Goal: Information Seeking & Learning: Check status

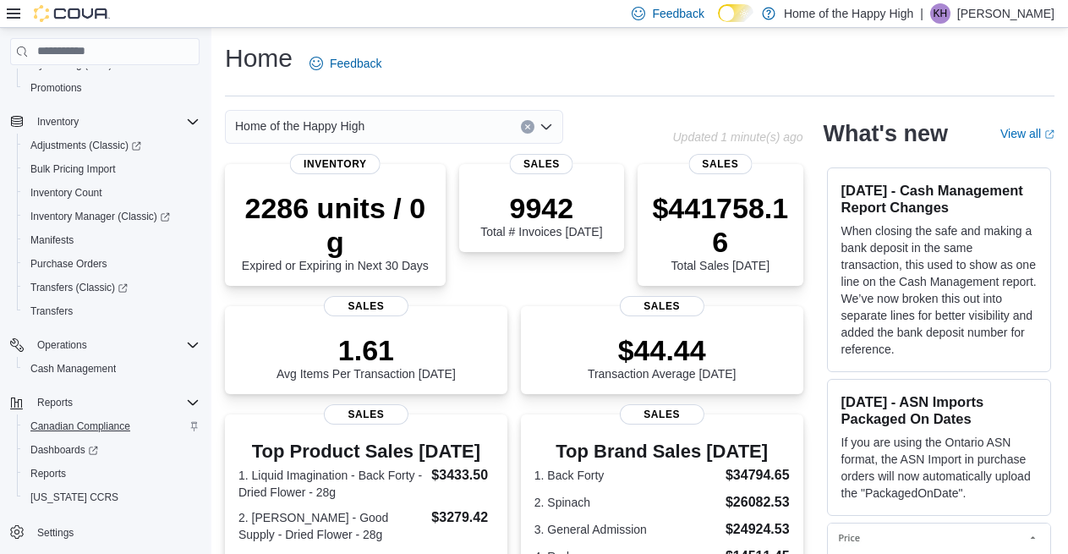
scroll to position [248, 0]
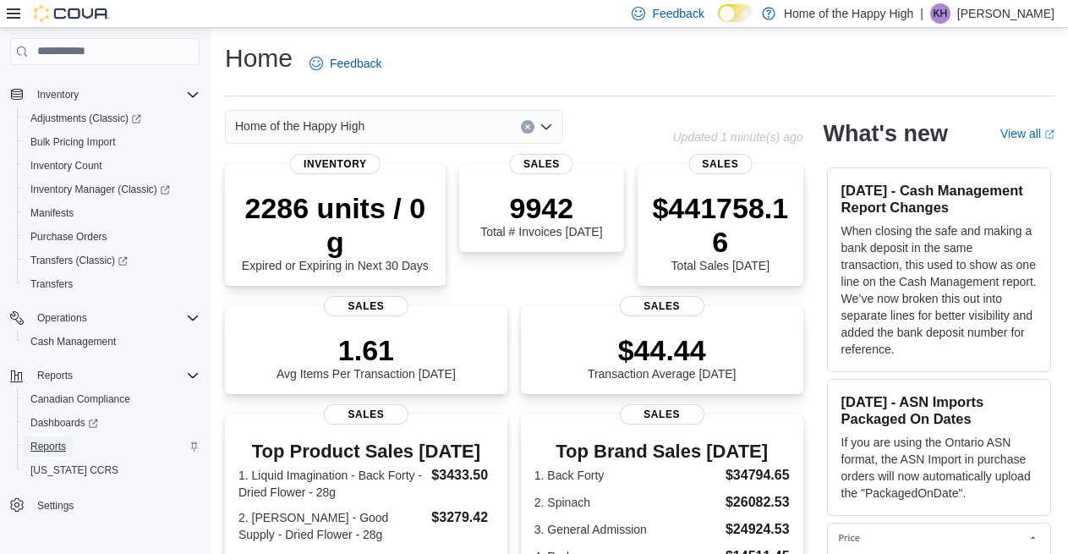
click at [55, 443] on span "Reports" at bounding box center [48, 447] width 36 height 14
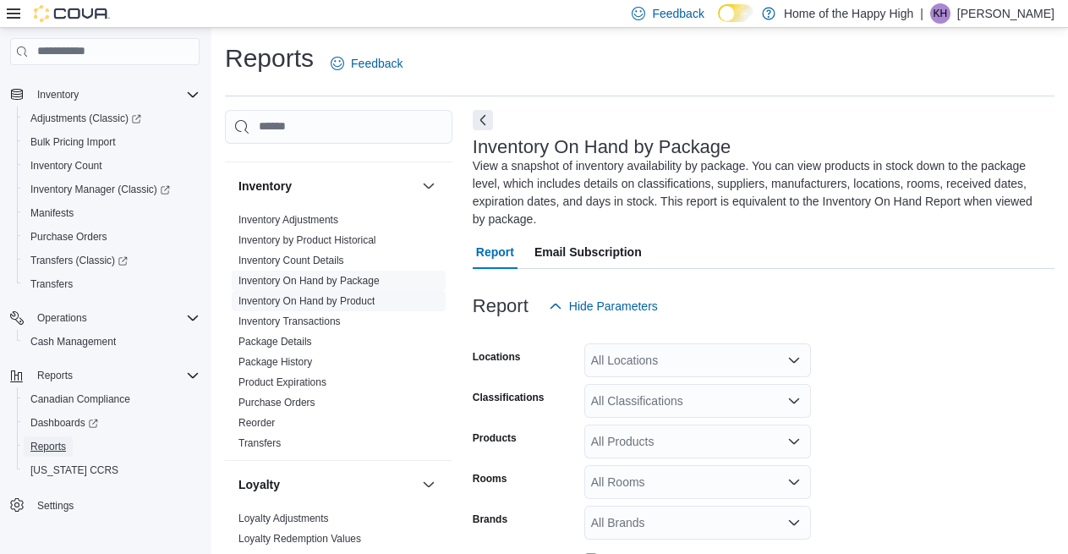
scroll to position [507, 0]
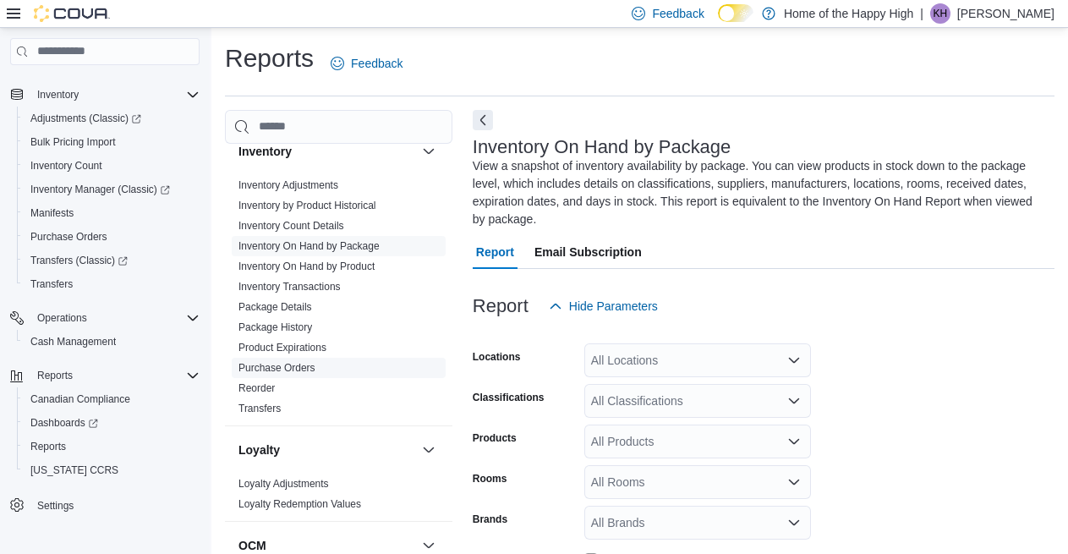
click at [277, 373] on link "Purchase Orders" at bounding box center [276, 368] width 77 height 12
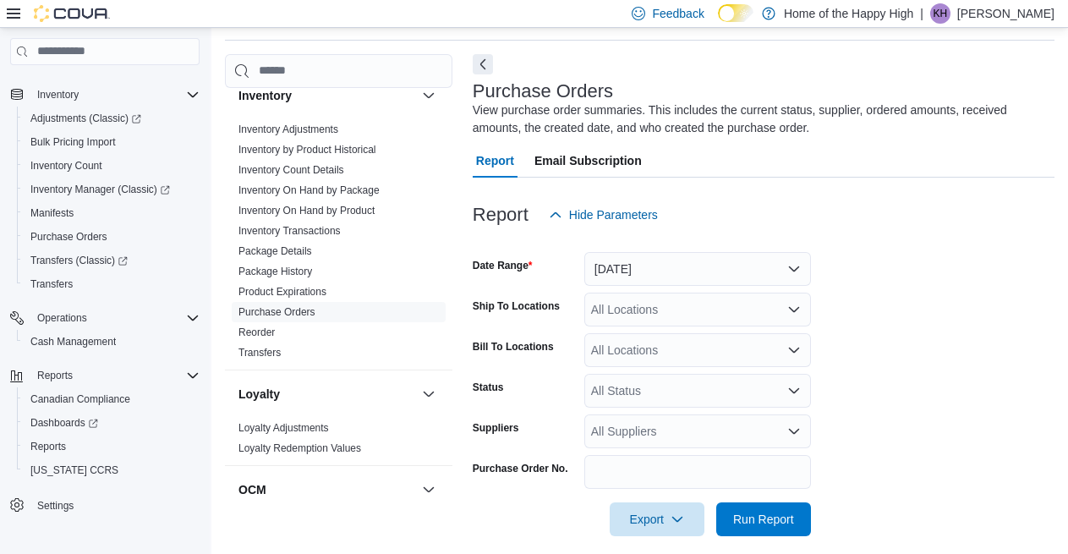
scroll to position [57, 0]
click at [685, 271] on button "[DATE]" at bounding box center [697, 268] width 227 height 34
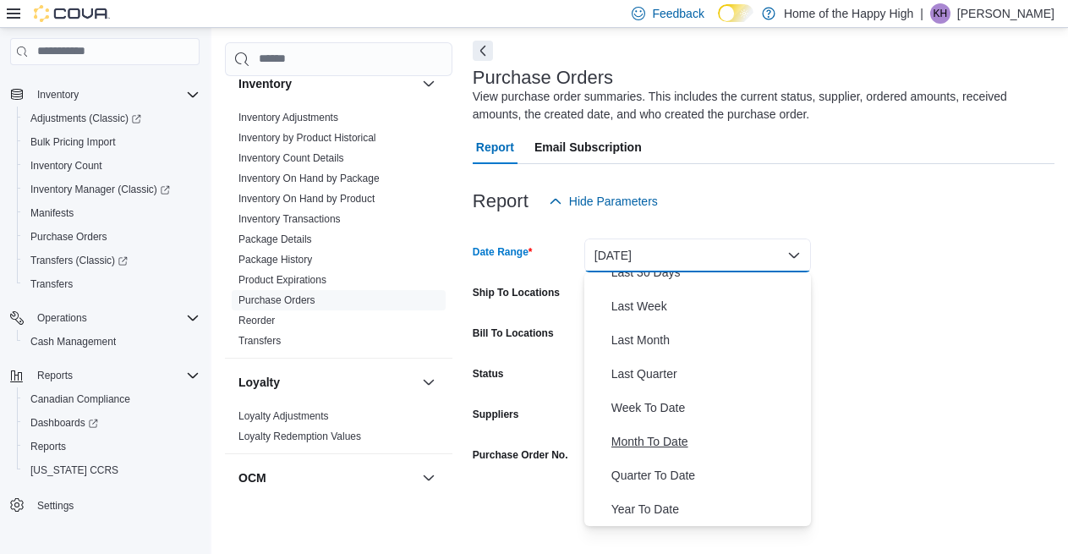
scroll to position [72, 0]
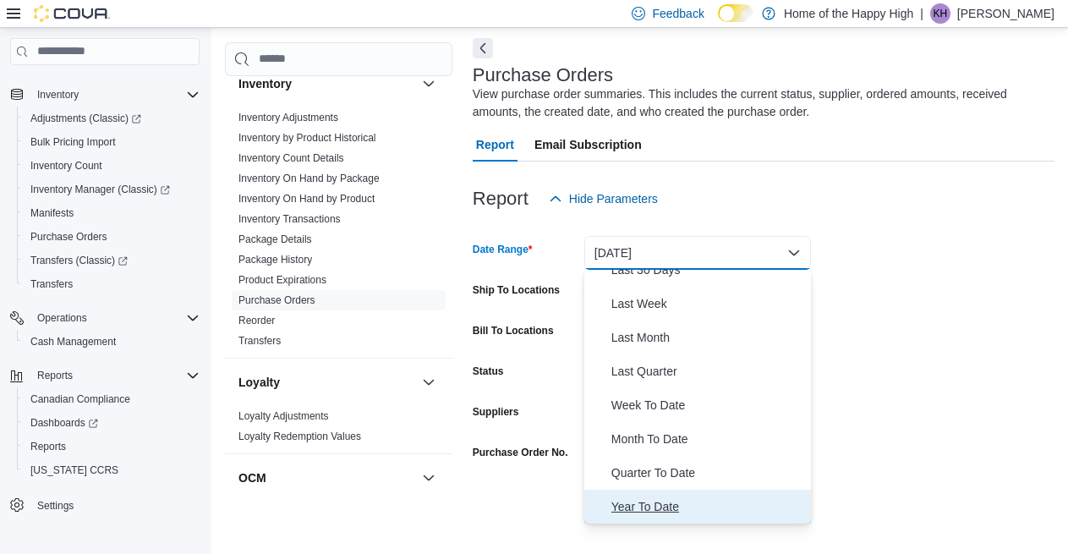
click at [654, 510] on span "Year To Date" at bounding box center [707, 506] width 193 height 20
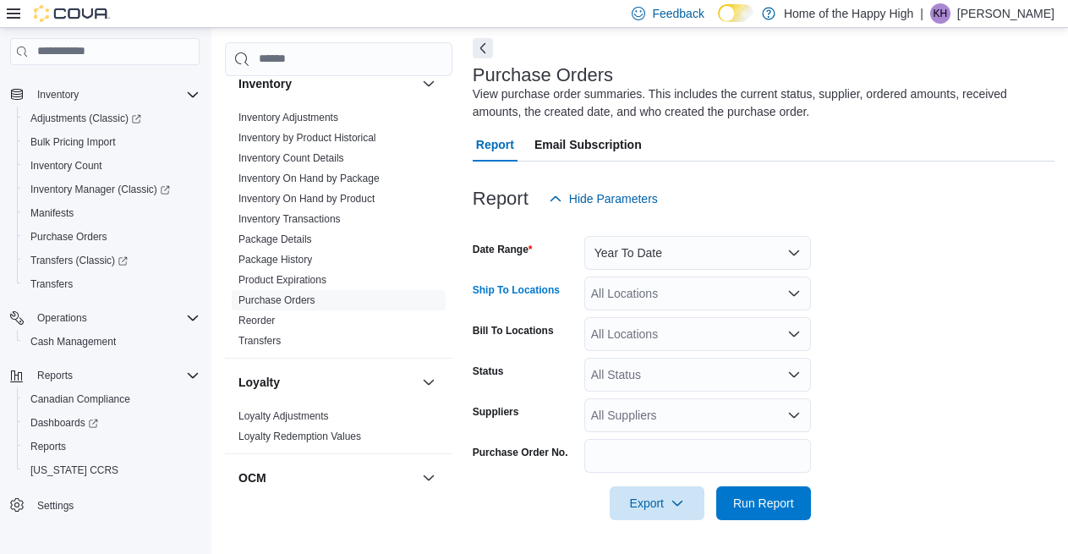
click at [605, 291] on div "All Locations" at bounding box center [697, 293] width 227 height 34
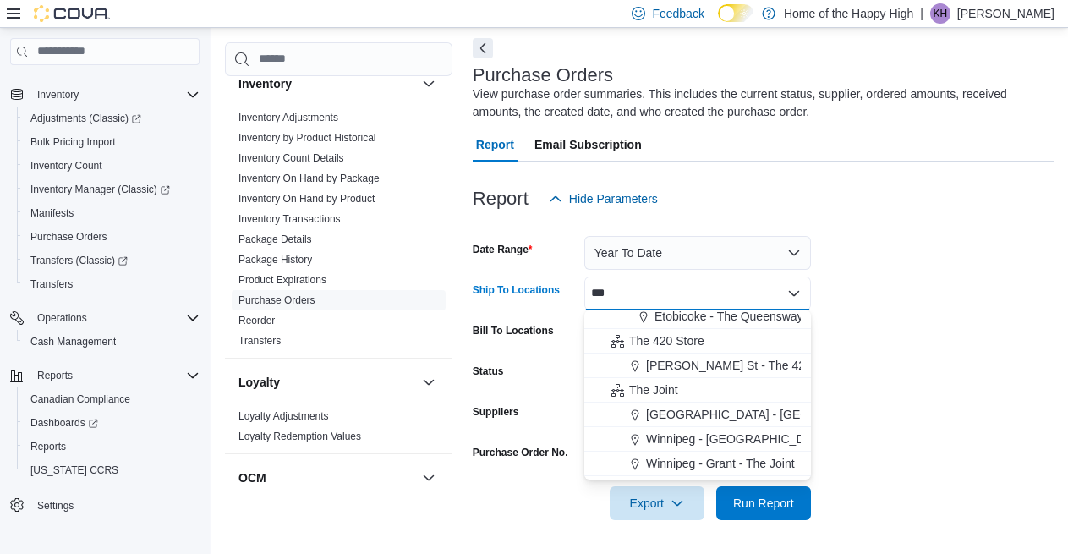
scroll to position [85, 0]
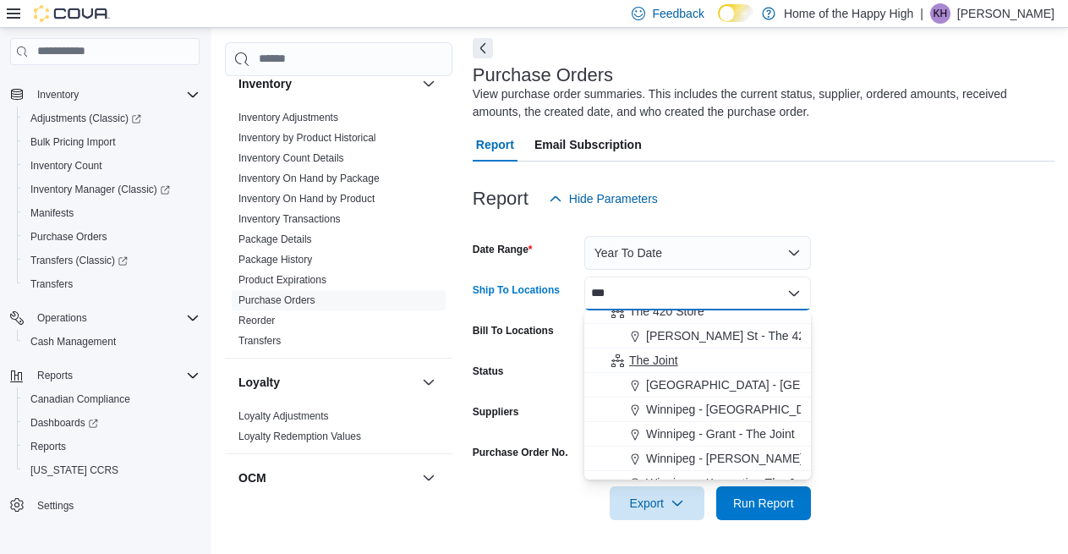
type input "***"
click at [649, 360] on span "The Joint" at bounding box center [653, 360] width 49 height 17
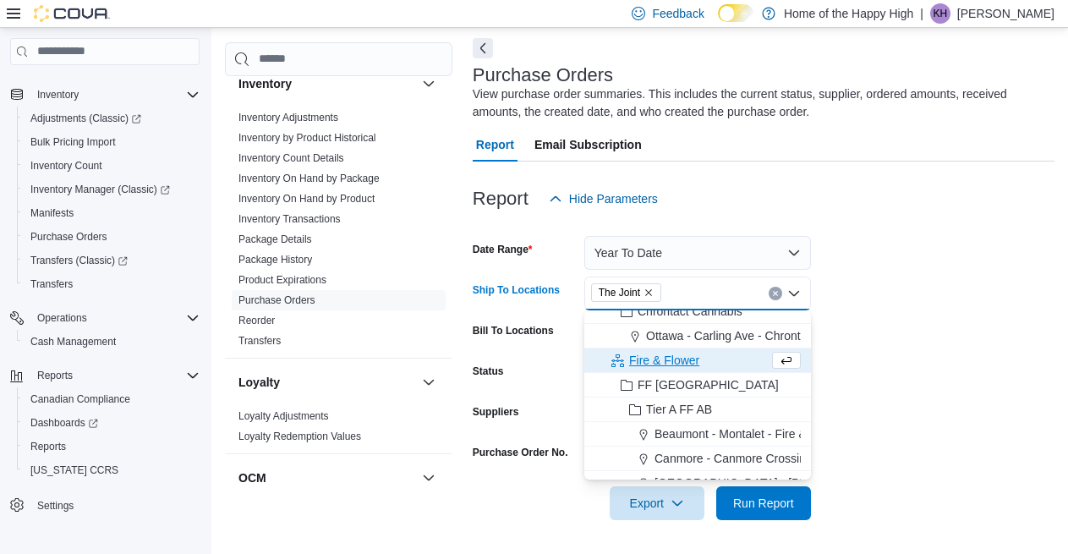
click at [930, 412] on form "Date Range Year To Date Ship To Locations The Joint Combo box. Selected. The Jo…" at bounding box center [764, 368] width 582 height 304
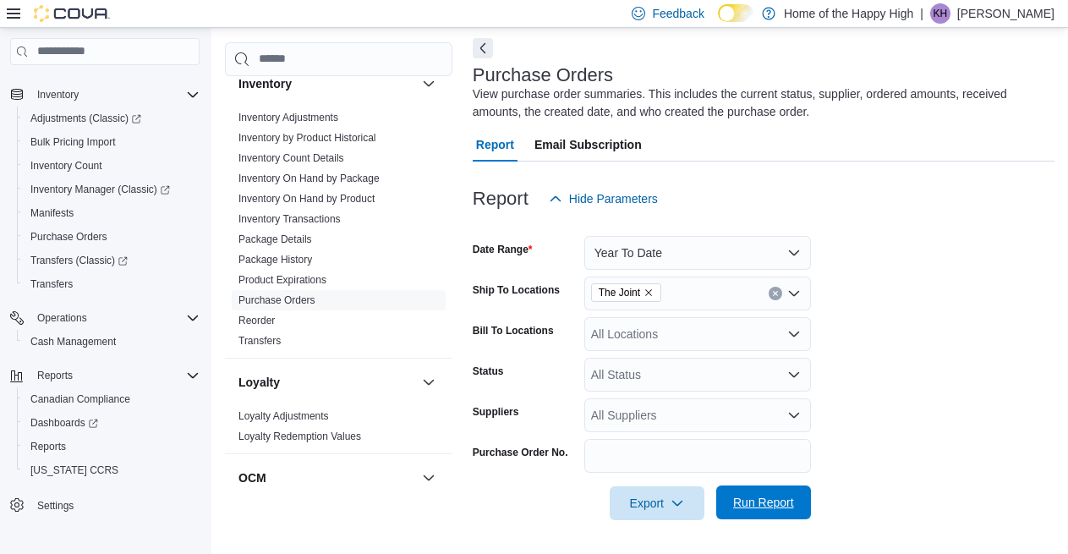
click at [755, 512] on span "Run Report" at bounding box center [763, 502] width 74 height 34
click at [483, 44] on button "Next" at bounding box center [483, 48] width 20 height 20
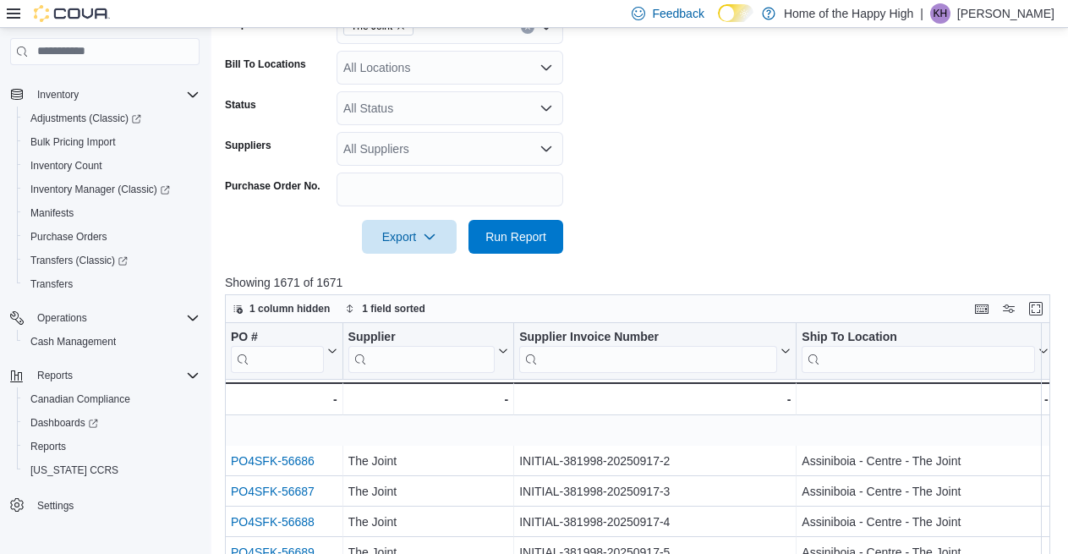
scroll to position [254, 0]
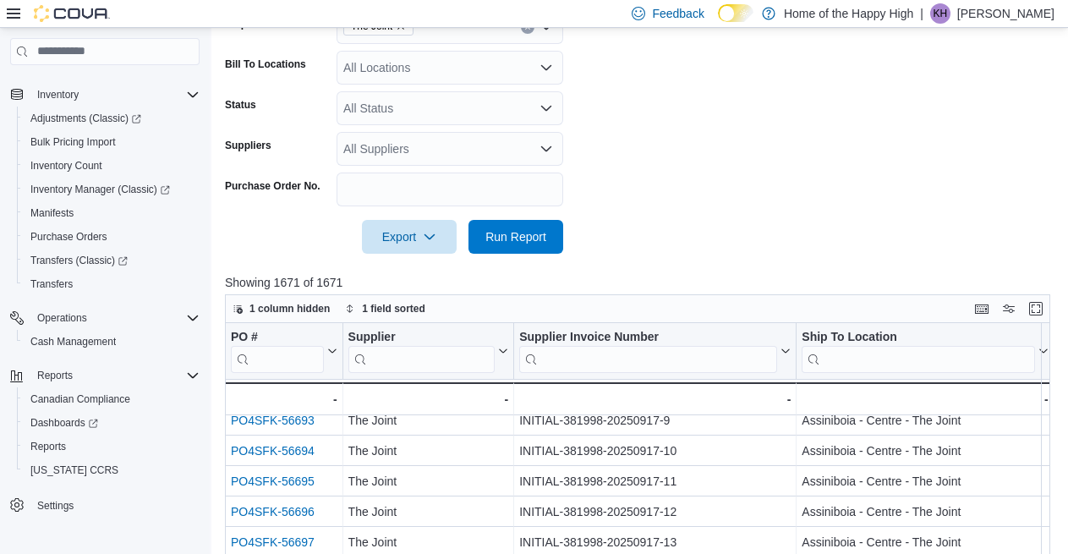
click at [388, 155] on div "All Suppliers" at bounding box center [450, 149] width 227 height 34
click at [724, 146] on form "Date Range Year To Date Ship To Locations The Joint Bill To Locations All Locat…" at bounding box center [642, 101] width 834 height 304
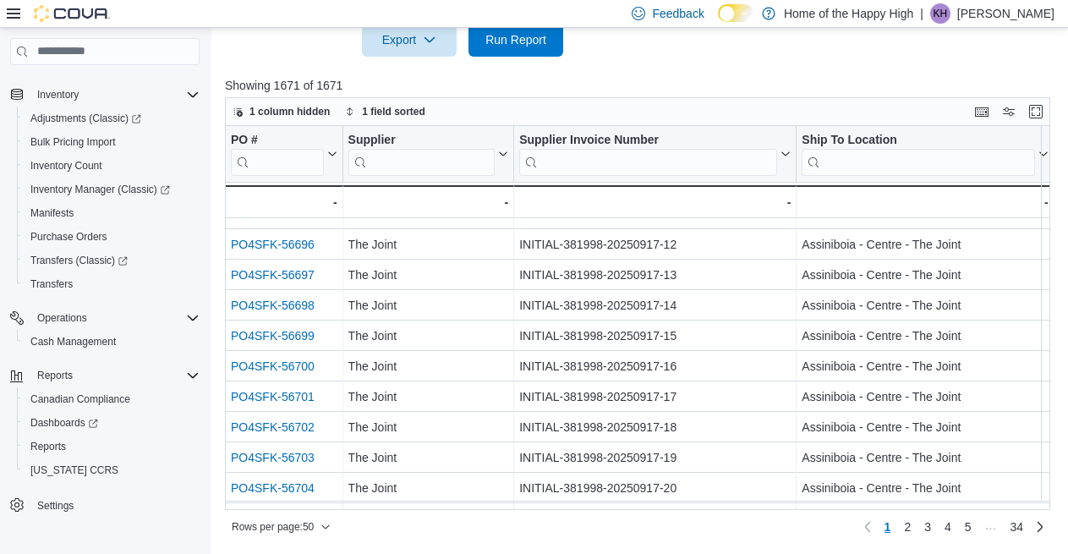
scroll to position [338, 0]
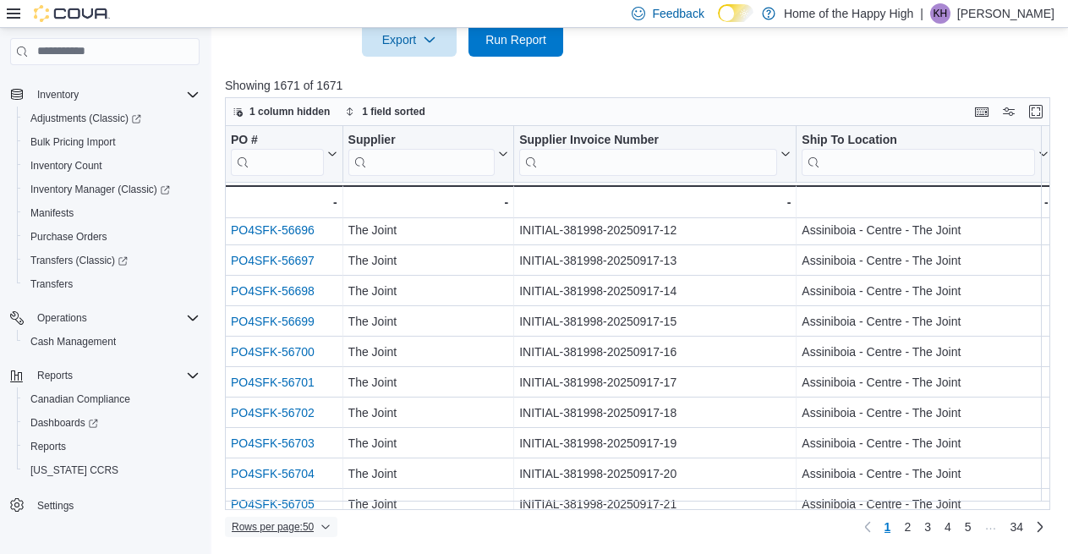
click at [327, 528] on icon "button" at bounding box center [325, 527] width 10 height 10
click at [312, 494] on span "100 rows" at bounding box center [303, 493] width 54 height 14
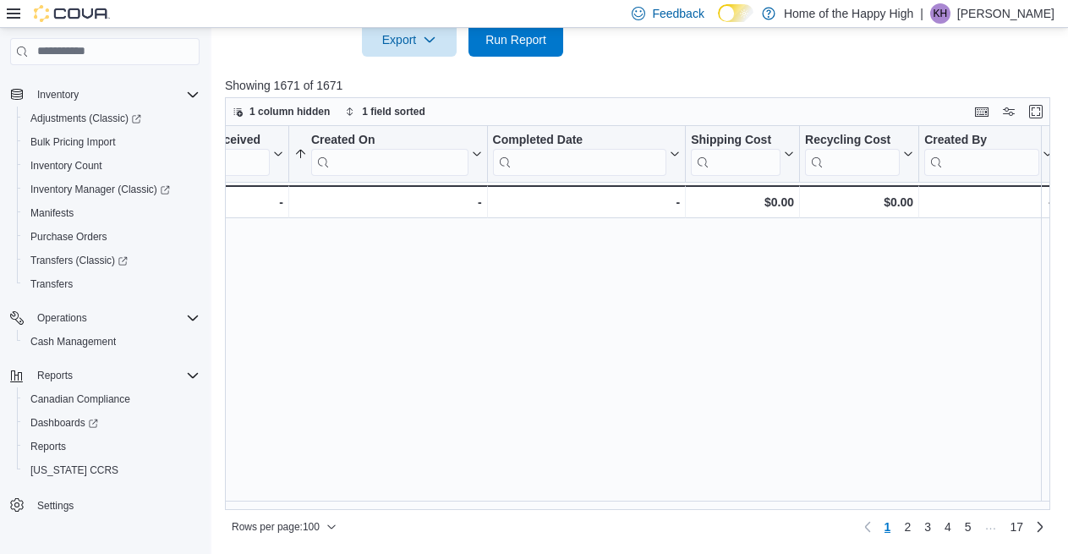
scroll to position [0, 1836]
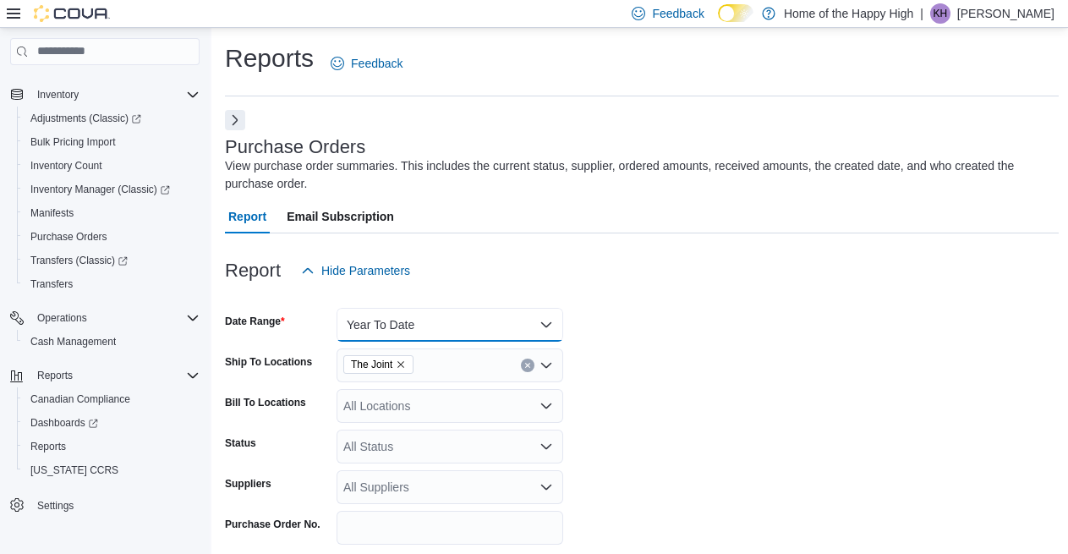
click at [441, 323] on button "Year To Date" at bounding box center [450, 325] width 227 height 34
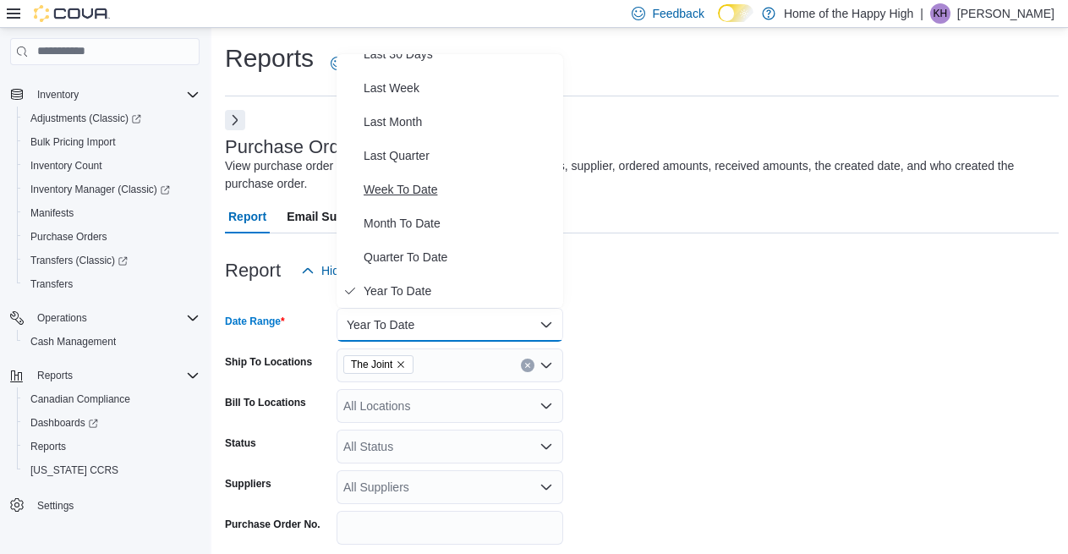
scroll to position [0, 0]
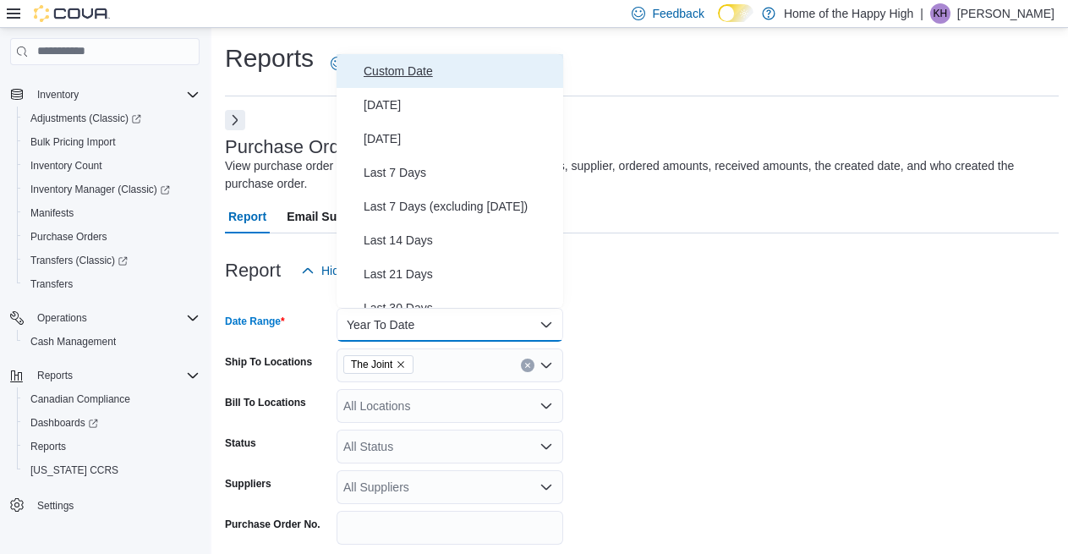
click at [390, 75] on span "Custom Date" at bounding box center [460, 71] width 193 height 20
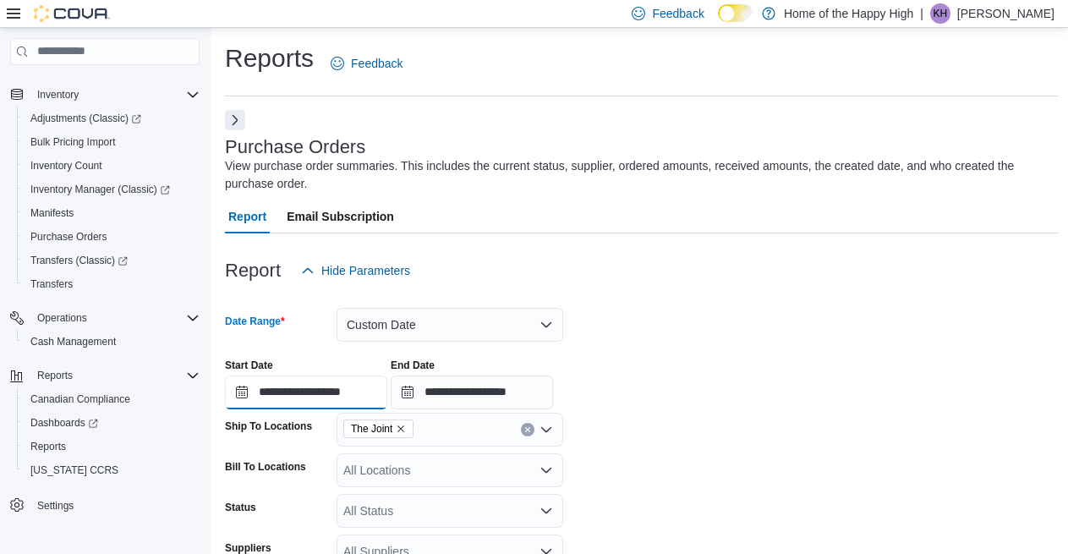
click at [359, 399] on input "**********" at bounding box center [306, 392] width 162 height 34
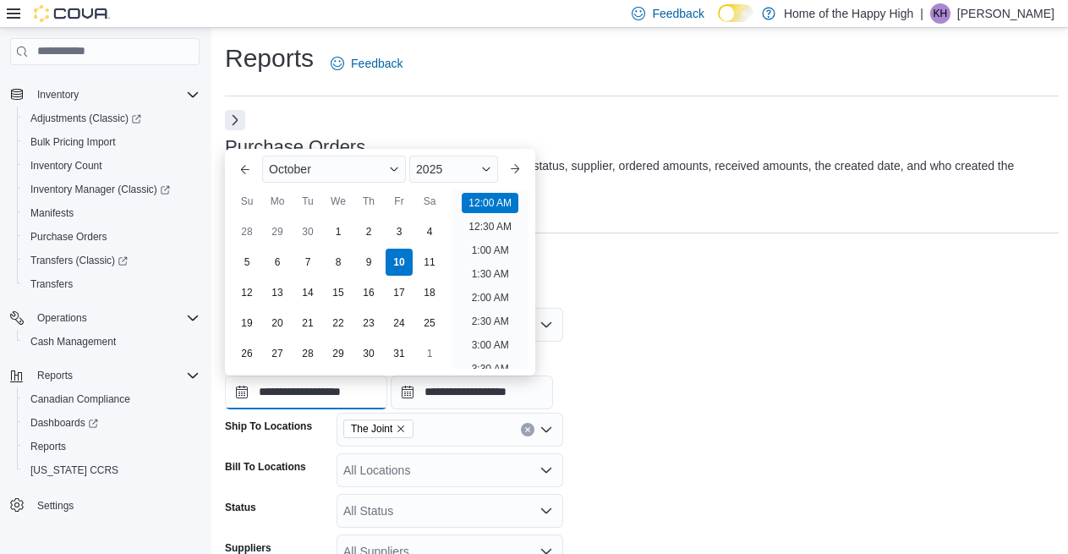
scroll to position [52, 0]
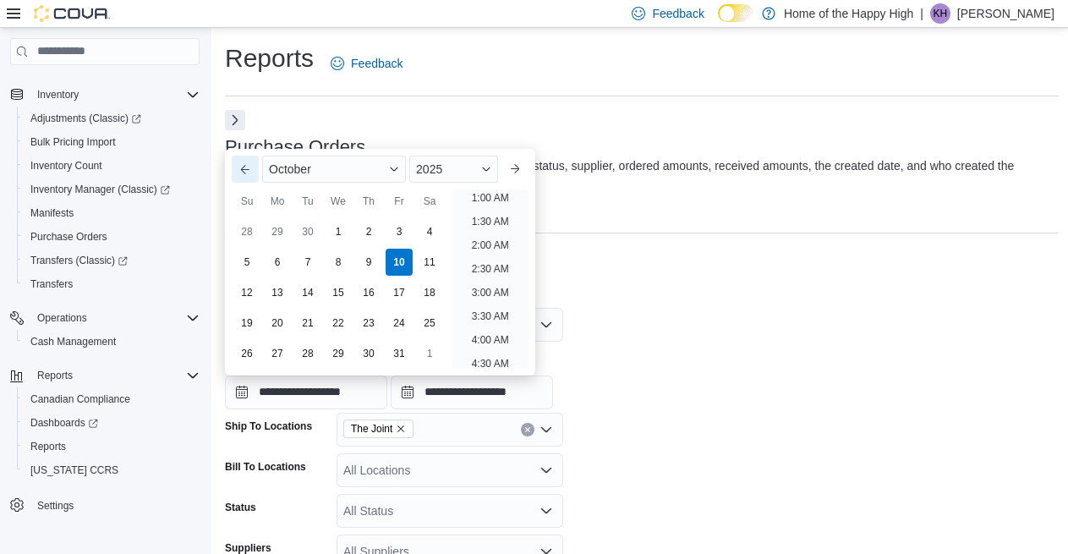
click at [243, 175] on button "Previous Month" at bounding box center [245, 169] width 27 height 27
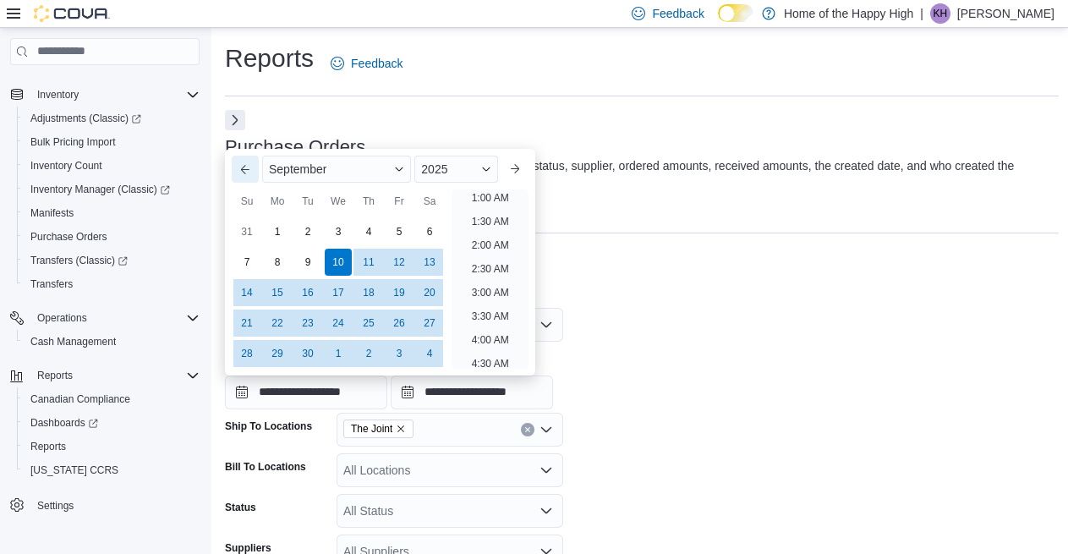
scroll to position [3, 0]
click at [249, 320] on div "21" at bounding box center [247, 323] width 30 height 30
type input "**********"
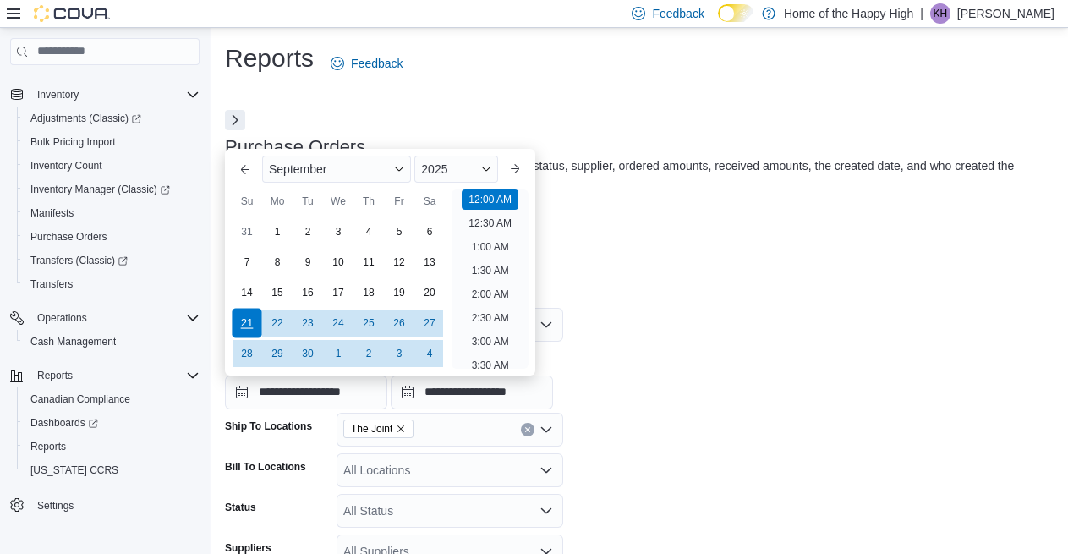
click at [248, 322] on div "21" at bounding box center [247, 323] width 30 height 30
click at [679, 283] on div "Report Hide Parameters" at bounding box center [642, 271] width 834 height 34
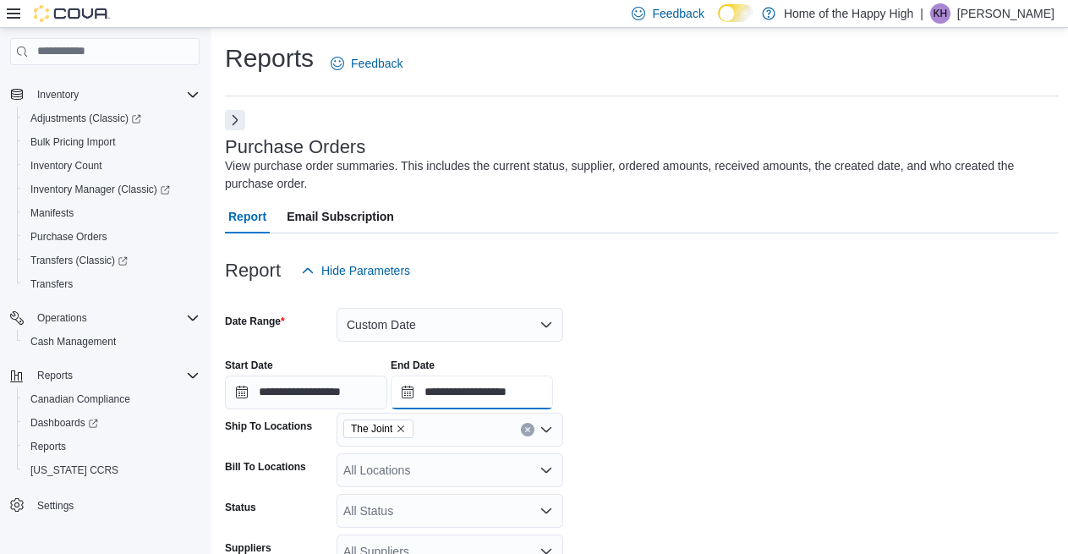
click at [507, 392] on input "**********" at bounding box center [472, 392] width 162 height 34
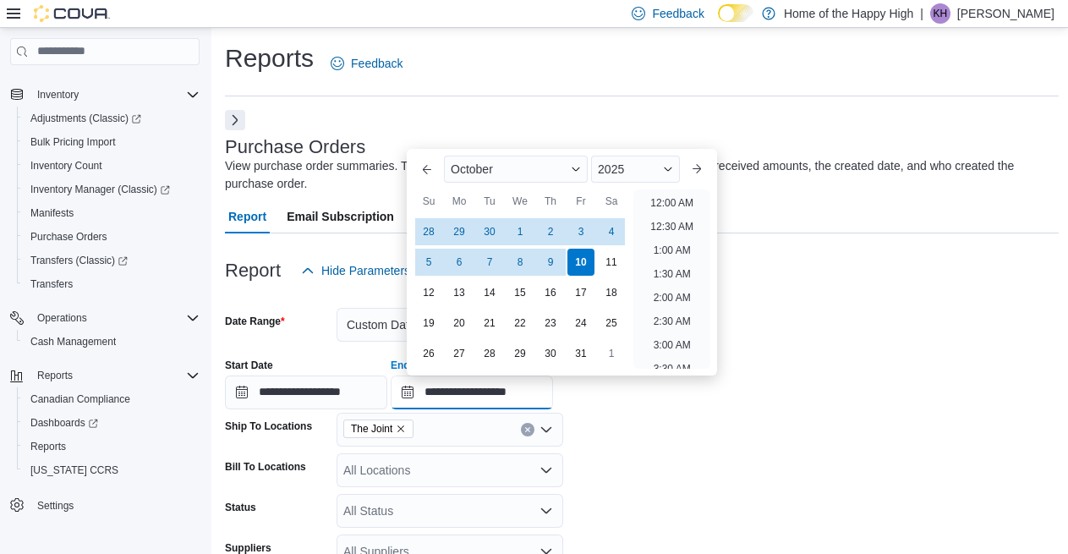
scroll to position [961, 0]
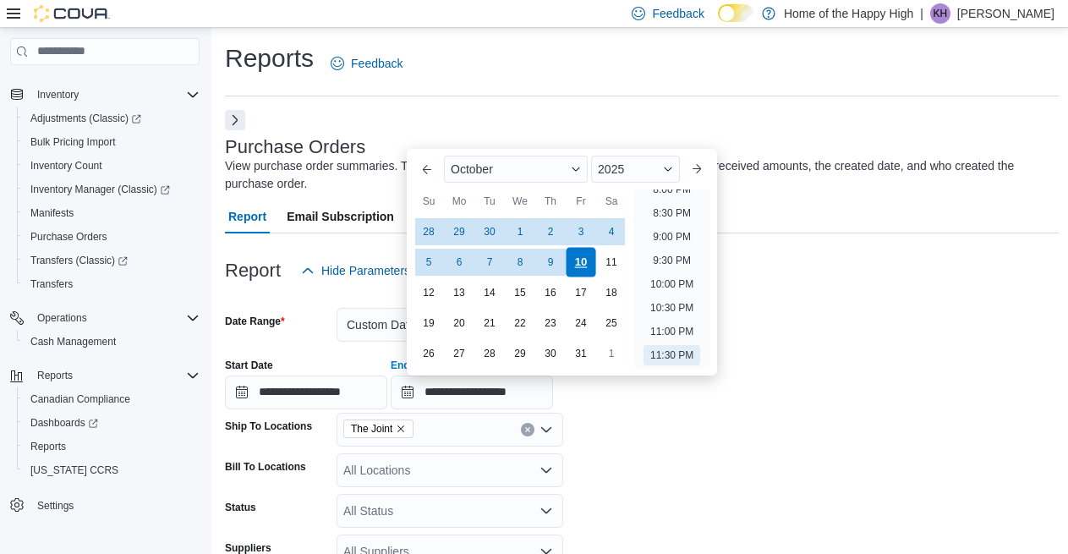
click at [579, 261] on div "10" at bounding box center [581, 262] width 30 height 30
click at [893, 318] on form "**********" at bounding box center [642, 471] width 834 height 369
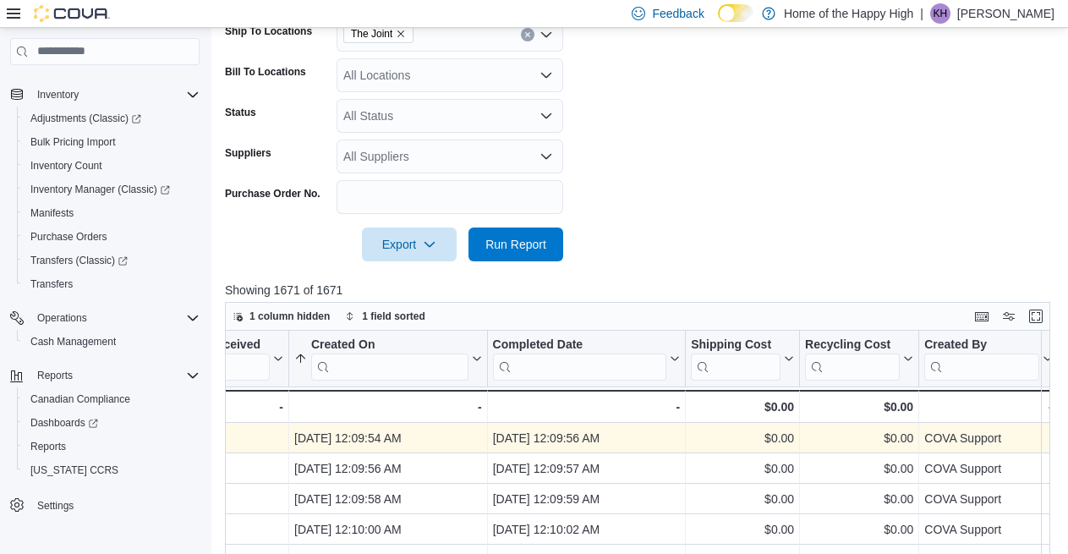
scroll to position [261, 0]
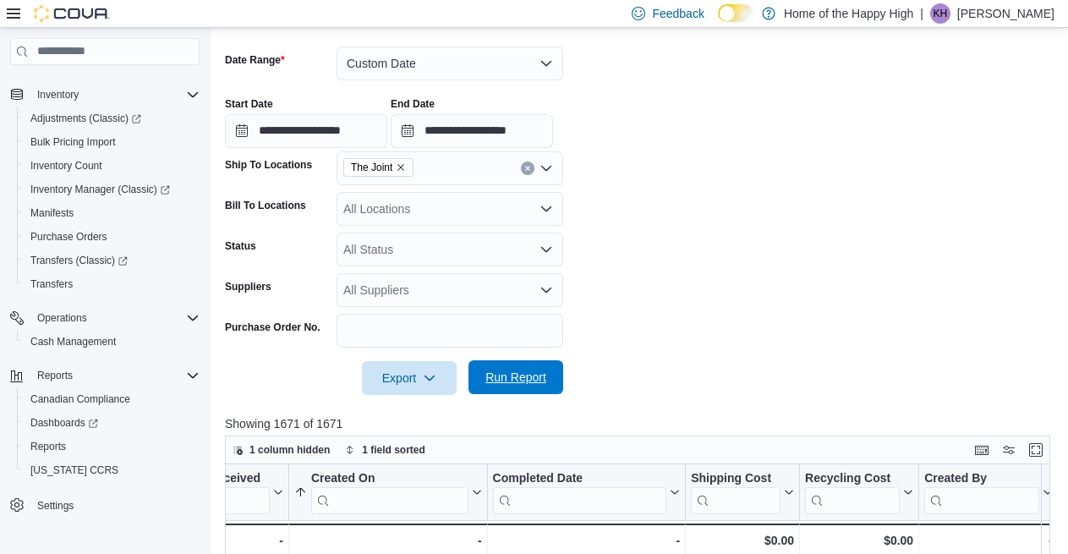
click at [527, 370] on span "Run Report" at bounding box center [515, 377] width 61 height 17
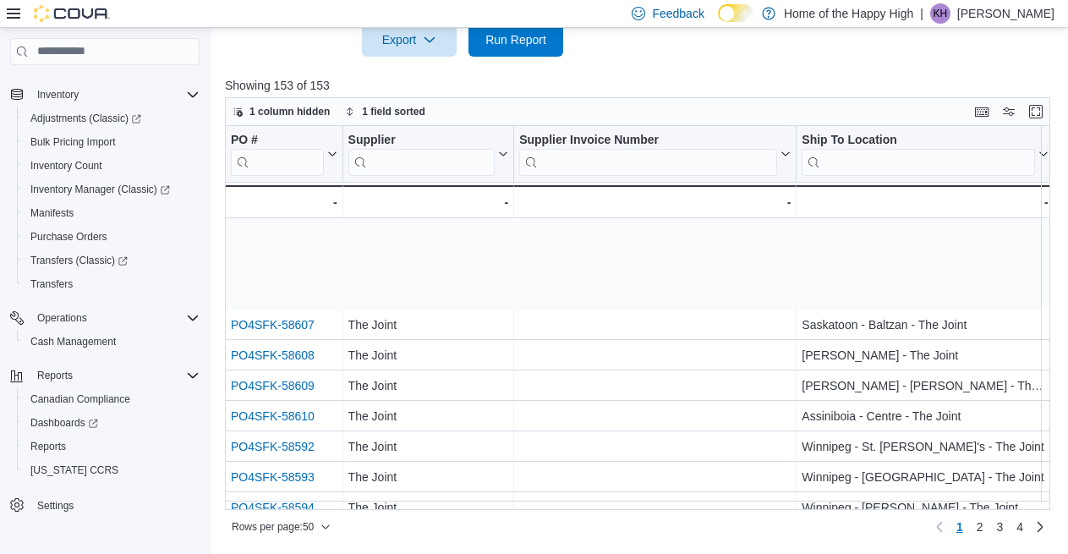
scroll to position [169, 0]
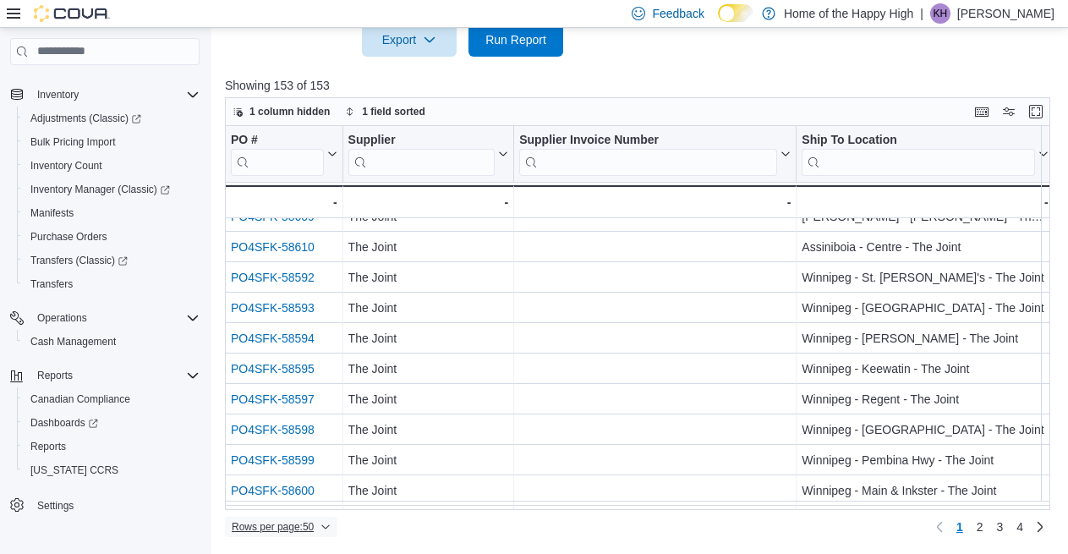
click at [331, 534] on span "Rows per page : 50" at bounding box center [281, 527] width 99 height 20
click at [318, 489] on span "100 rows" at bounding box center [303, 493] width 54 height 14
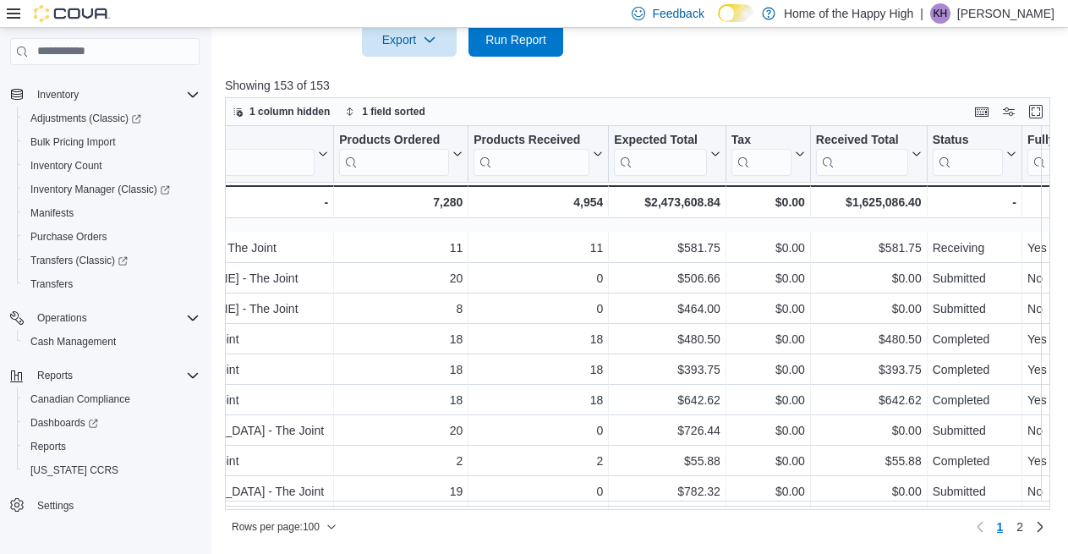
scroll to position [2537, 977]
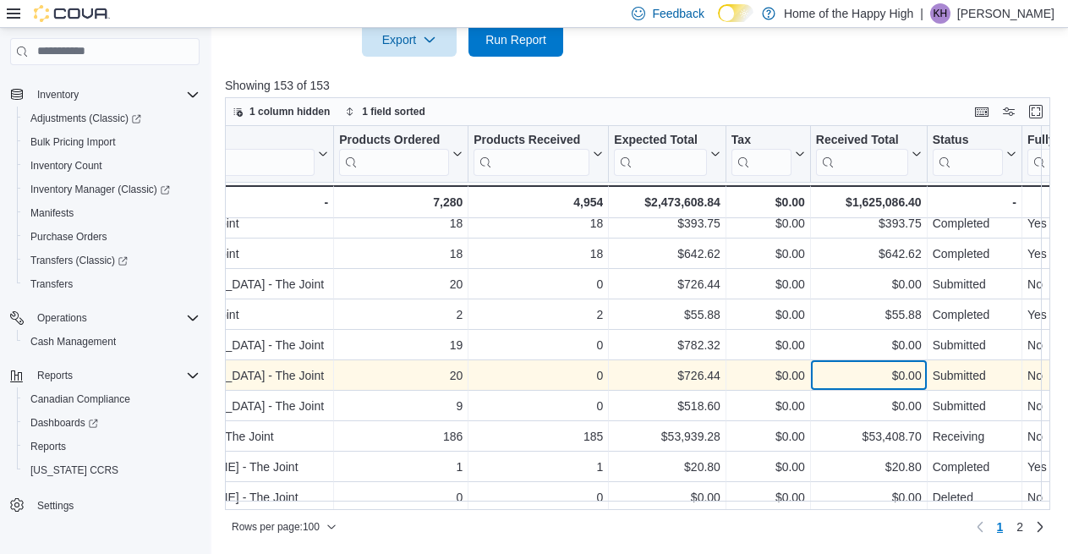
click at [891, 385] on div "$0.00" at bounding box center [869, 375] width 106 height 20
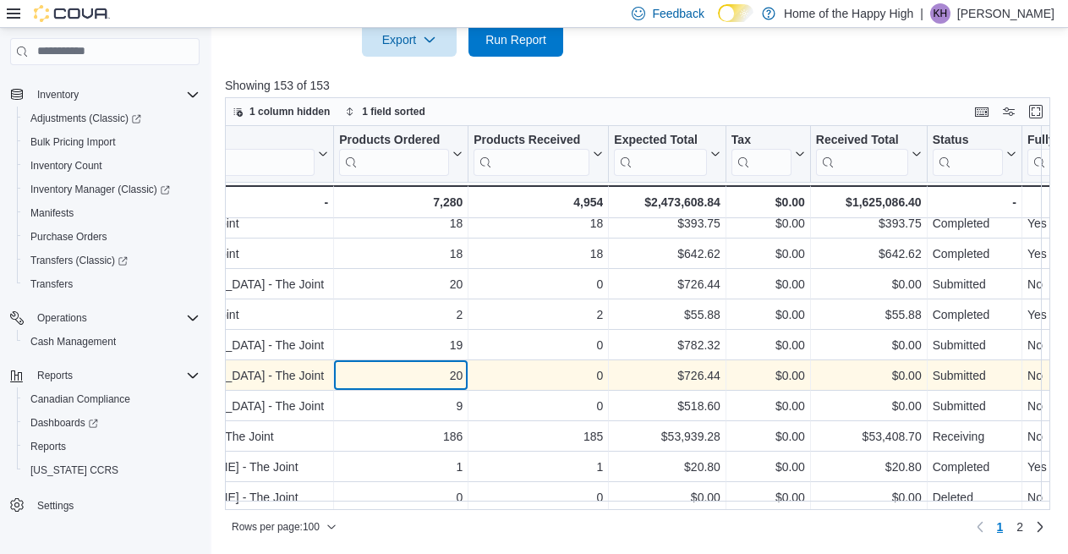
click at [370, 375] on div "20" at bounding box center [400, 375] width 123 height 20
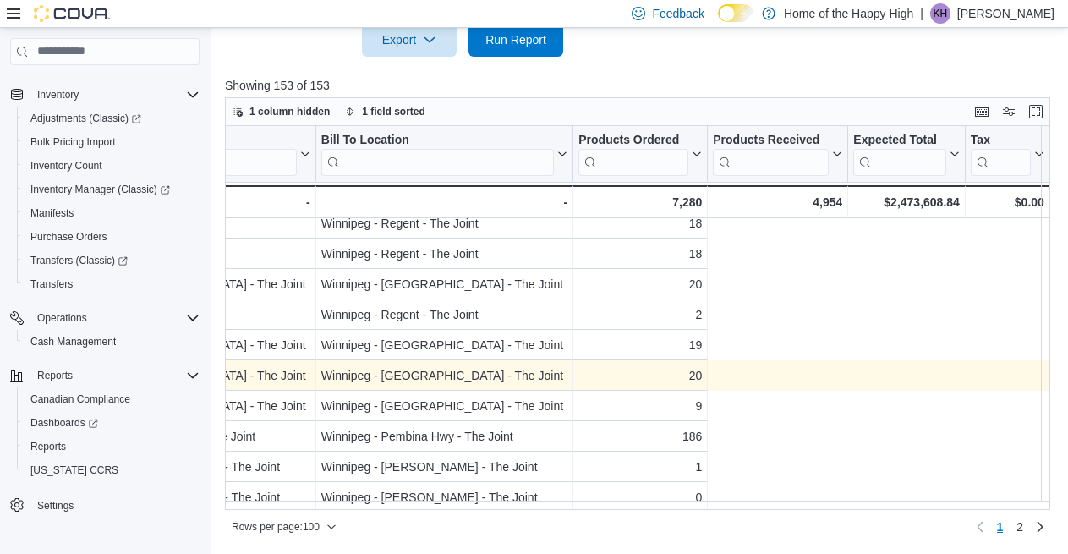
scroll to position [2537, 0]
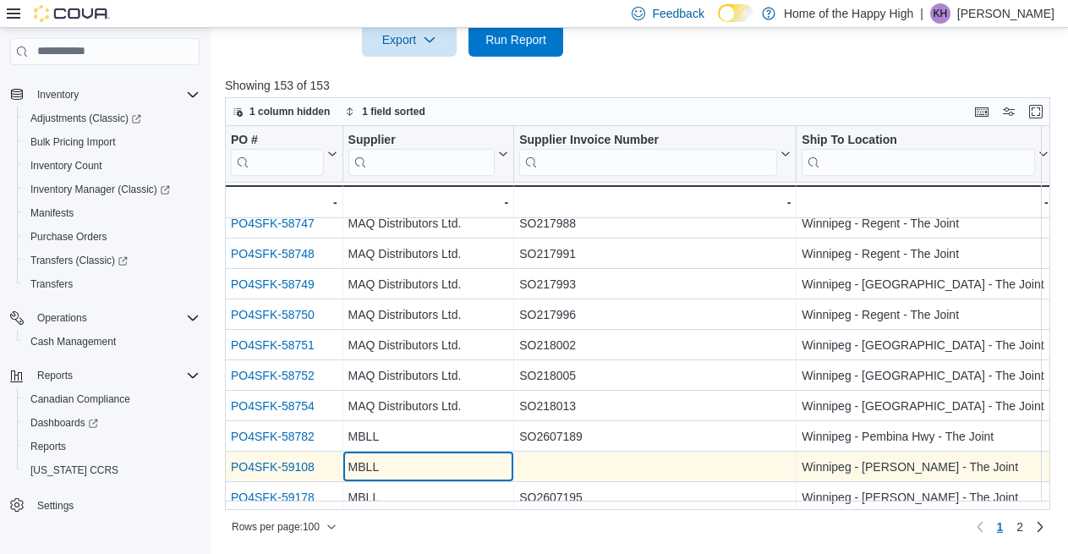
click at [411, 465] on div "MBLL - Supplier, column 2, row 92" at bounding box center [429, 467] width 172 height 30
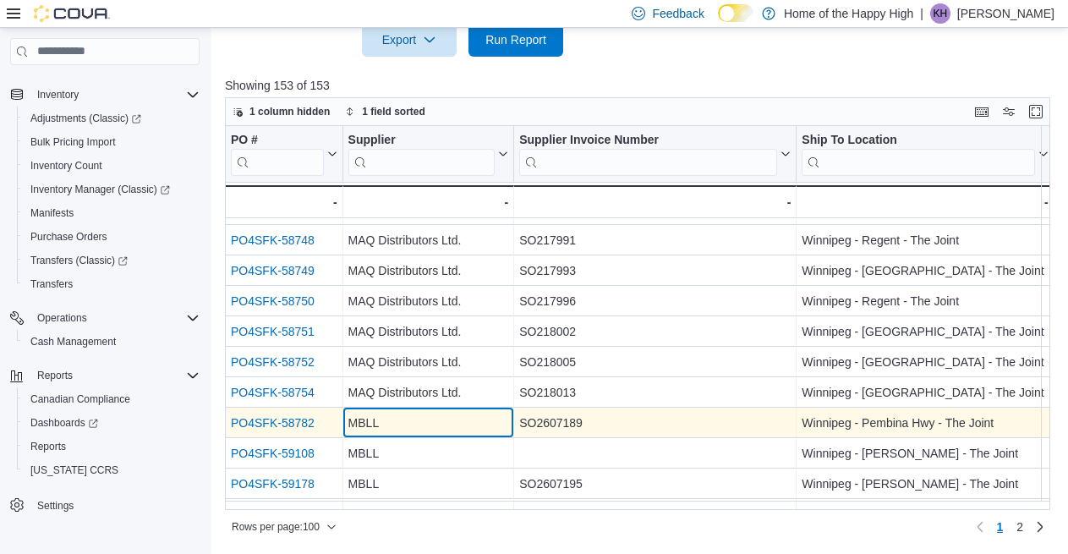
click at [410, 426] on div "MBLL" at bounding box center [428, 423] width 161 height 20
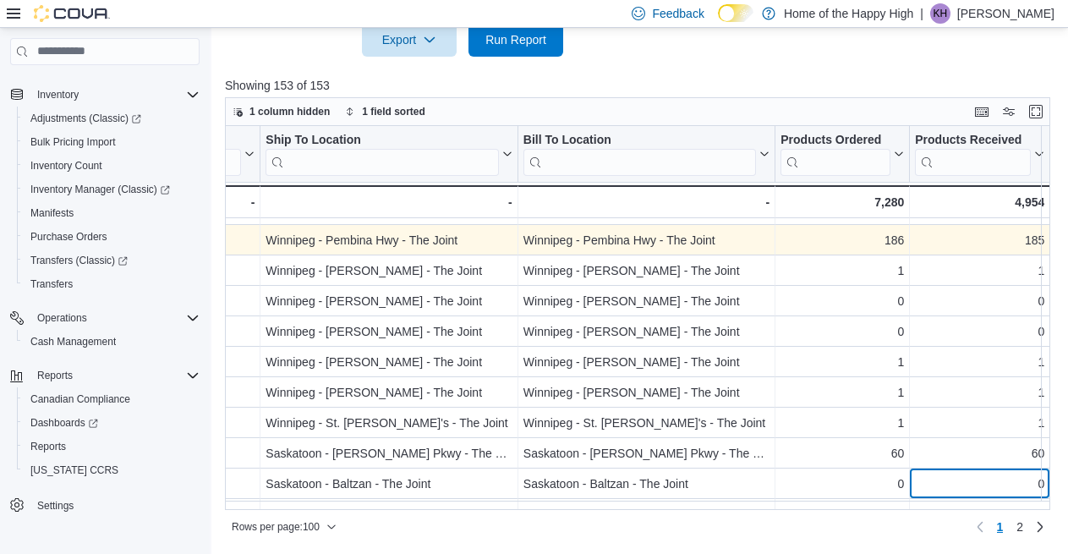
scroll to position [2761, 536]
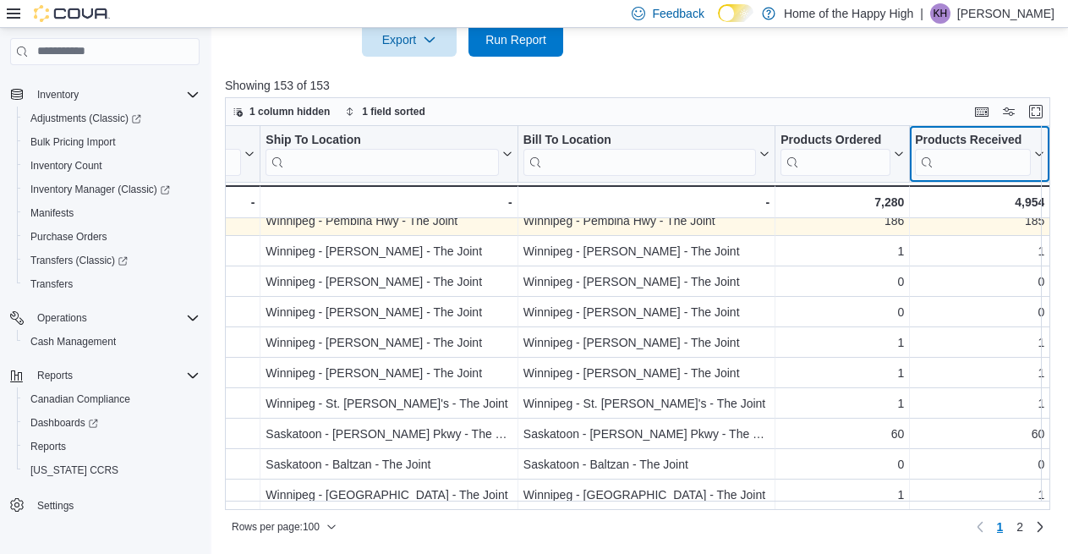
click at [1037, 156] on icon at bounding box center [1038, 154] width 14 height 10
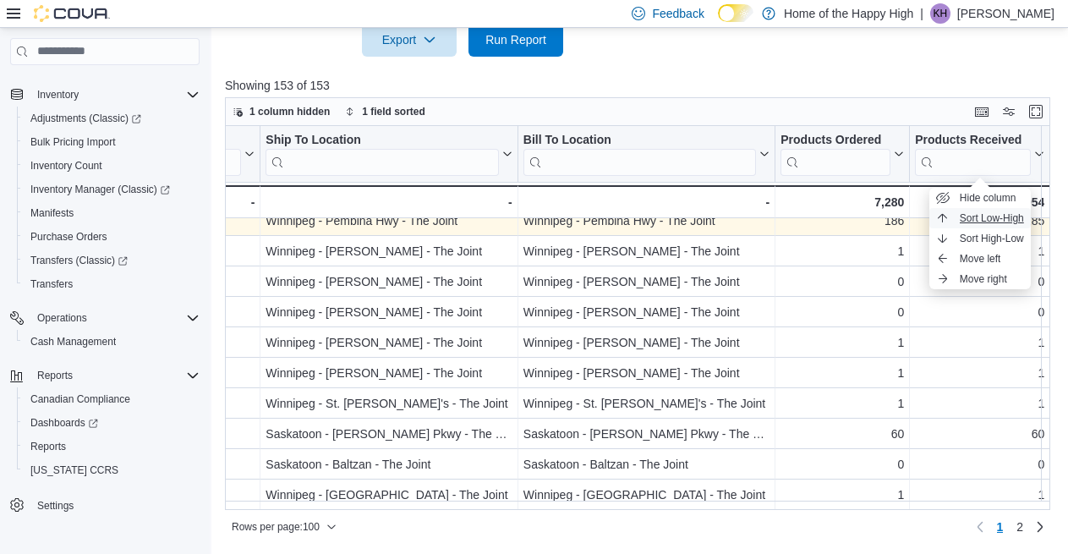
click at [978, 215] on span "Sort Low-High" at bounding box center [992, 218] width 64 height 14
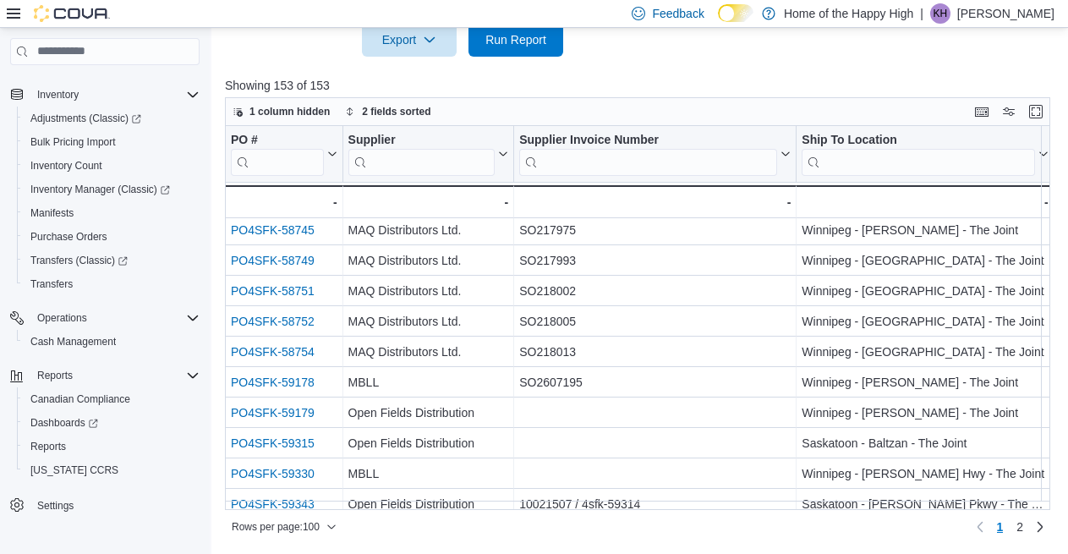
scroll to position [338, 0]
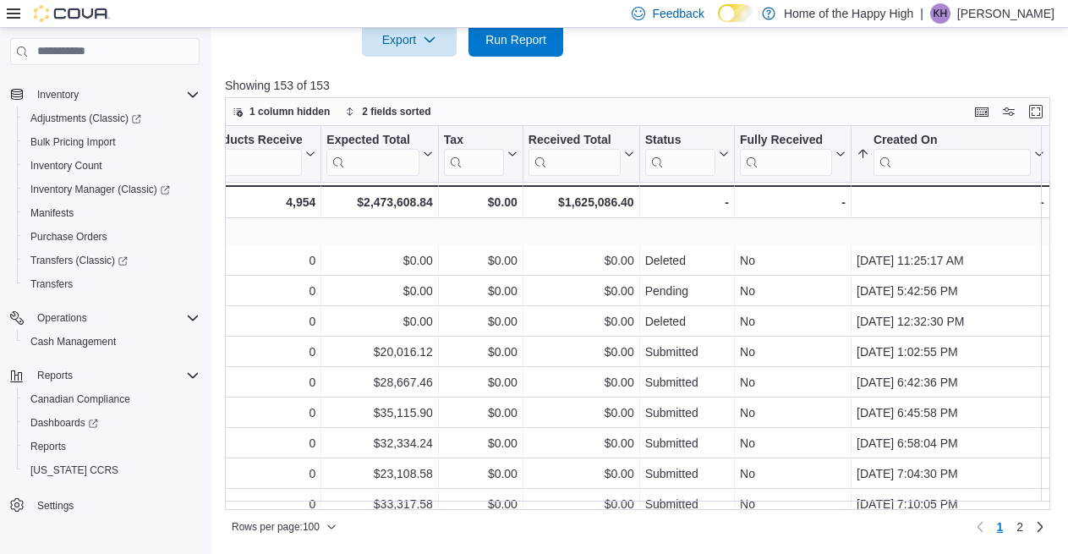
scroll to position [605, 1265]
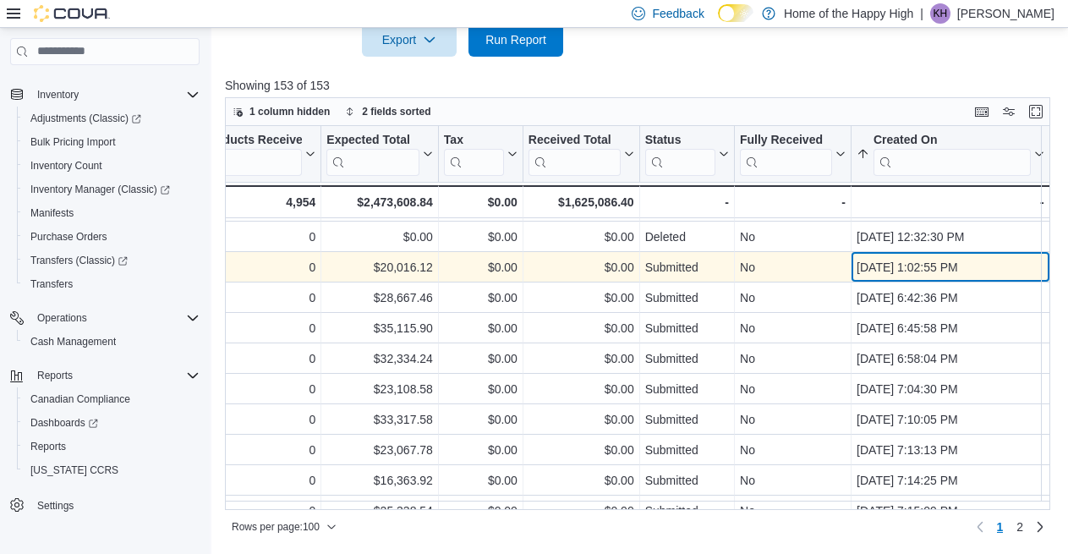
click at [941, 267] on div "[DATE] 1:02:55 PM" at bounding box center [951, 267] width 188 height 20
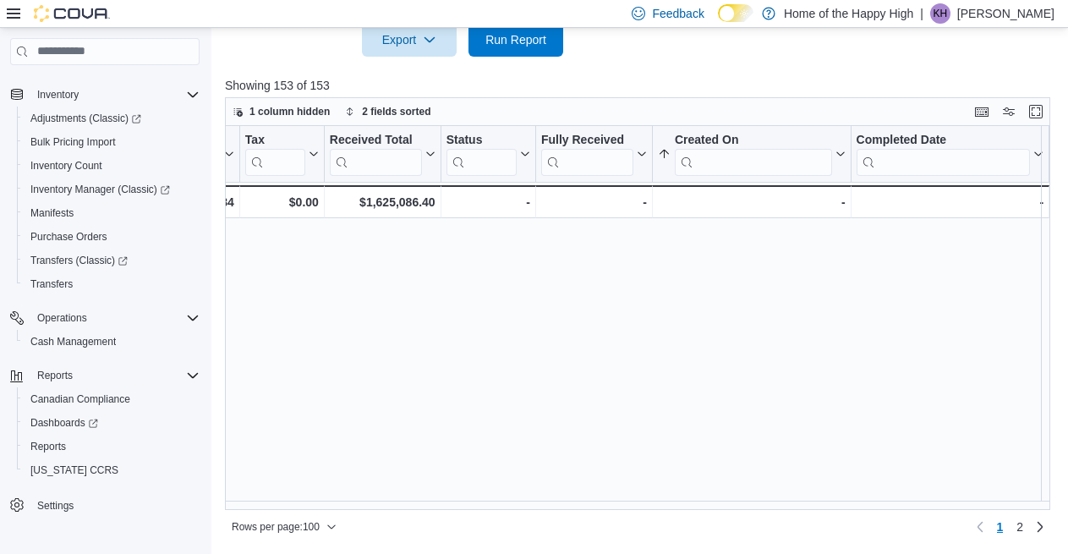
scroll to position [399, 1464]
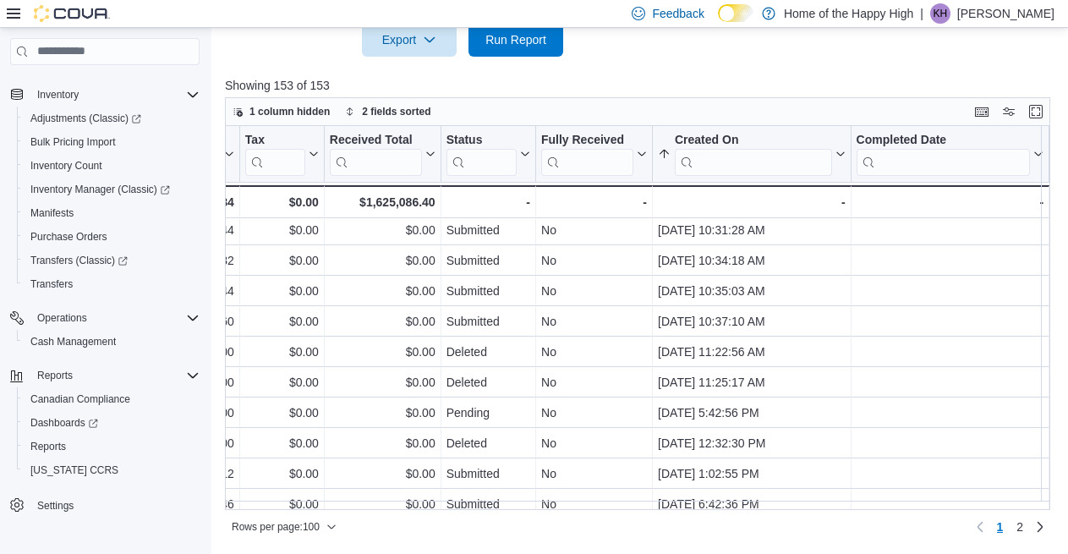
click at [740, 73] on div at bounding box center [642, 67] width 834 height 20
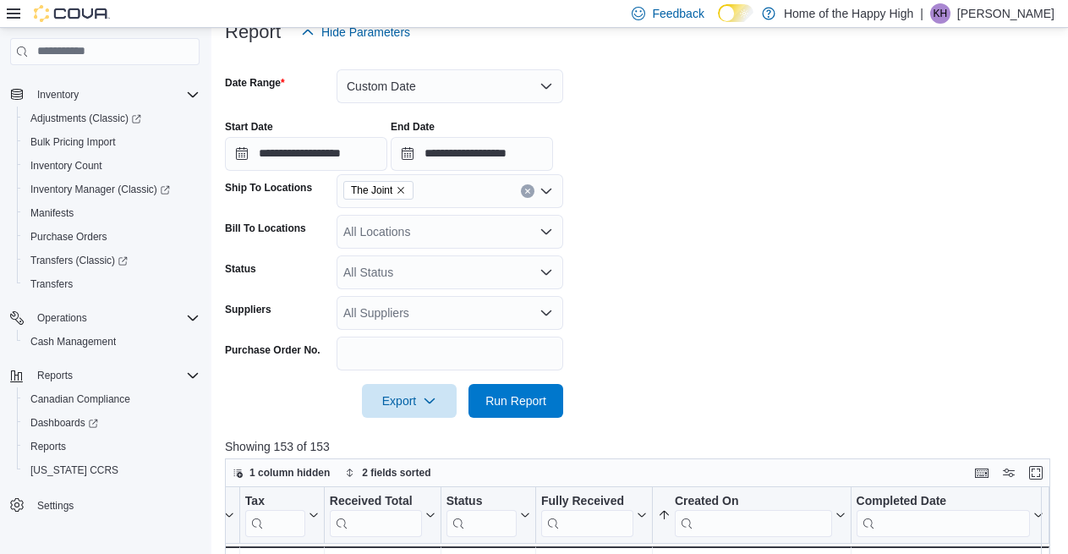
scroll to position [223, 0]
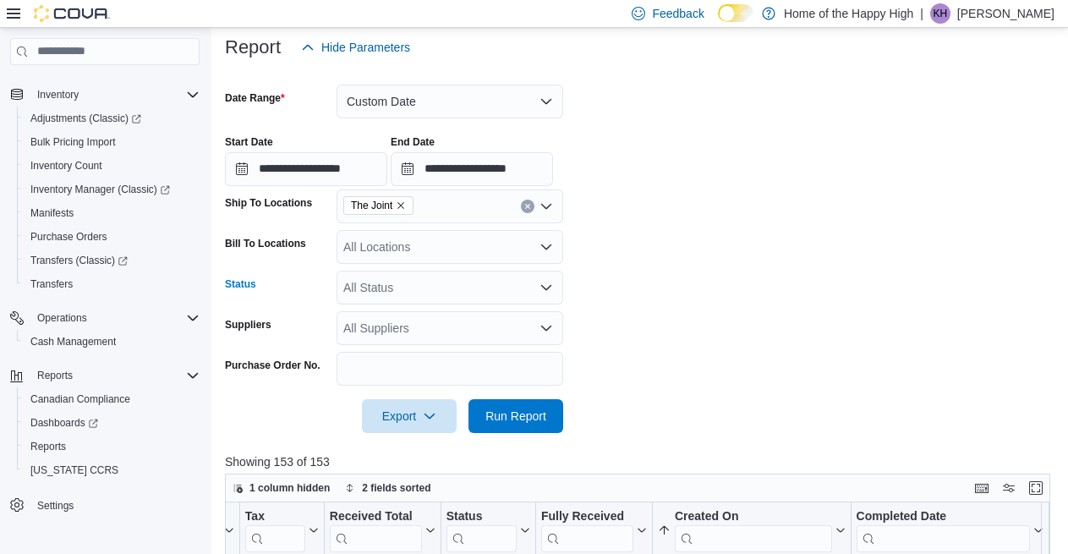
click at [390, 285] on div "All Status" at bounding box center [450, 288] width 227 height 34
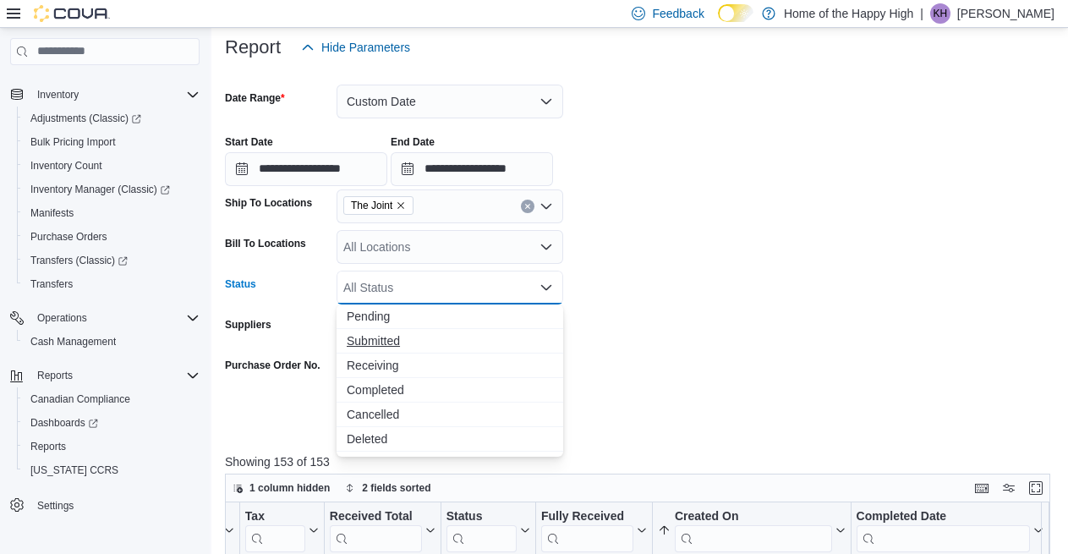
click at [362, 342] on span "Submitted" at bounding box center [450, 340] width 206 height 17
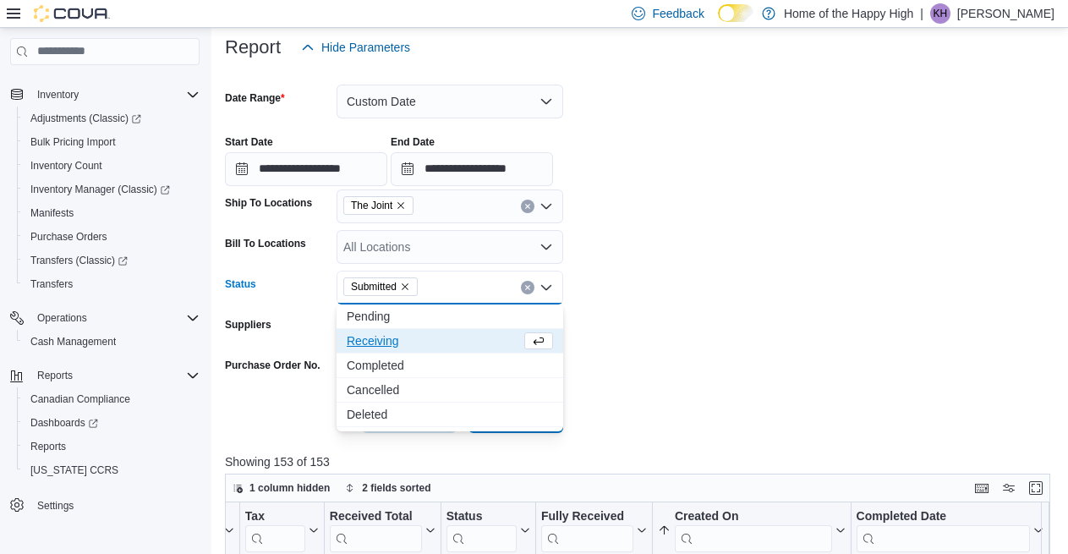
click at [365, 343] on span "Receiving" at bounding box center [434, 340] width 174 height 17
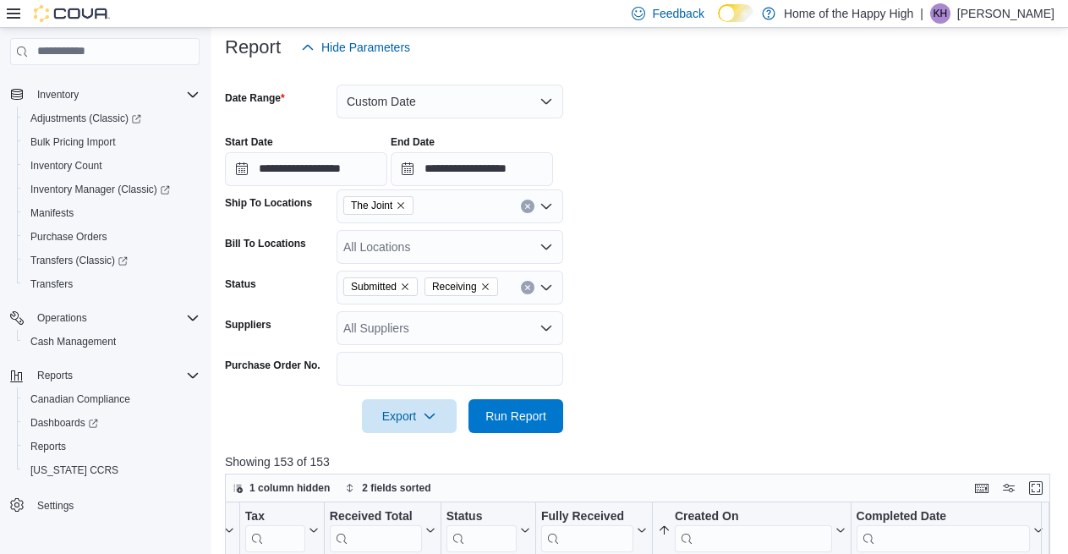
click at [691, 353] on form "**********" at bounding box center [642, 248] width 834 height 369
drag, startPoint x: 519, startPoint y: 413, endPoint x: 851, endPoint y: 379, distance: 333.3
click at [519, 413] on span "Run Report" at bounding box center [515, 416] width 61 height 17
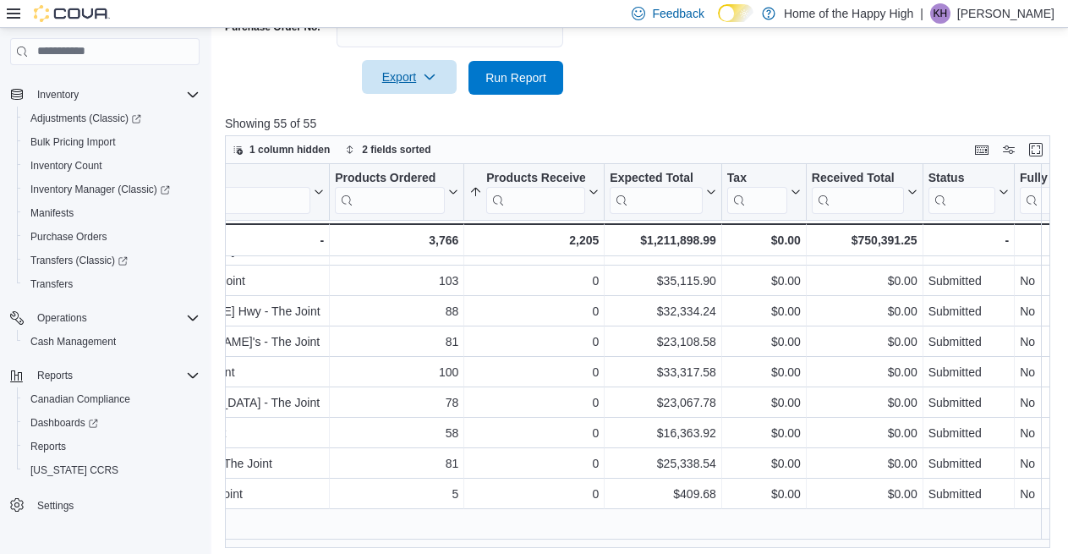
scroll to position [309, 982]
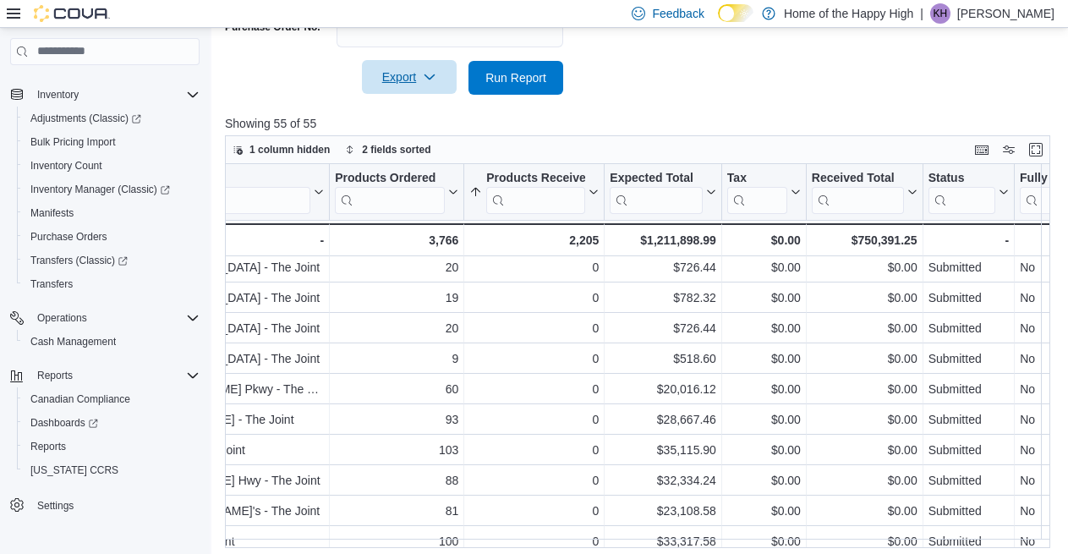
click at [434, 76] on icon "button" at bounding box center [430, 77] width 14 height 14
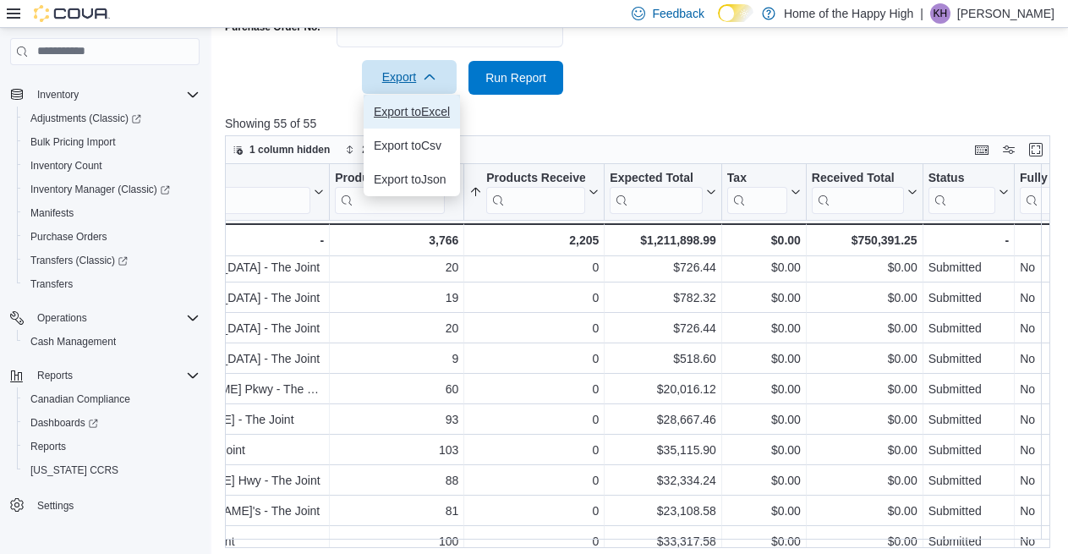
click at [417, 108] on span "Export to Excel" at bounding box center [412, 112] width 76 height 14
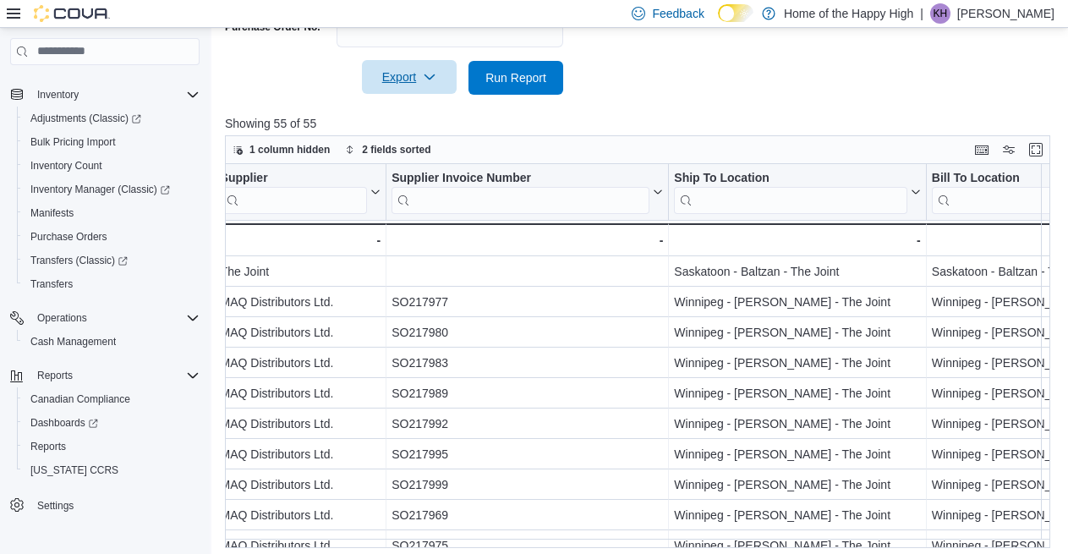
scroll to position [0, 0]
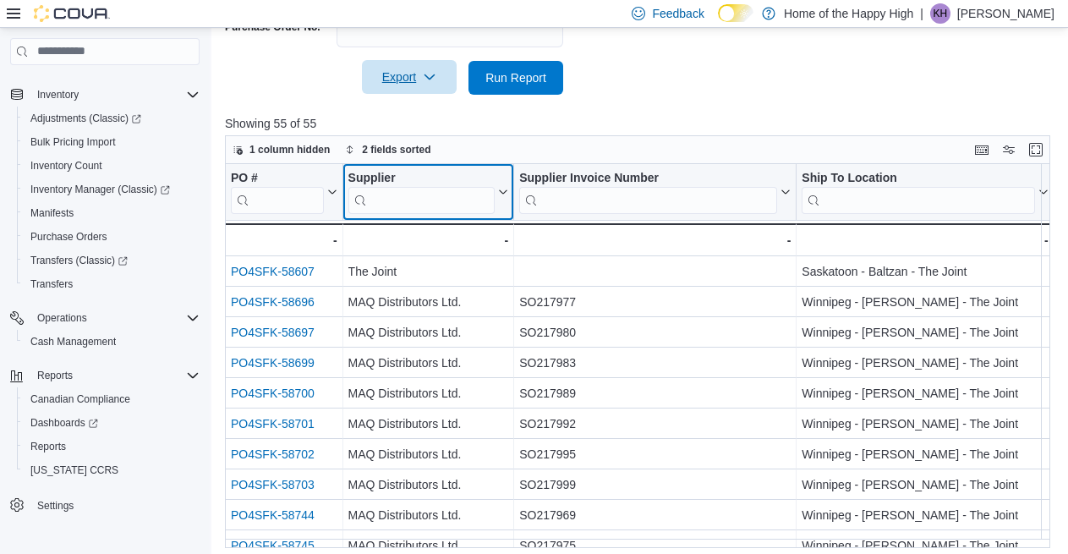
click at [386, 201] on input "search" at bounding box center [421, 199] width 147 height 27
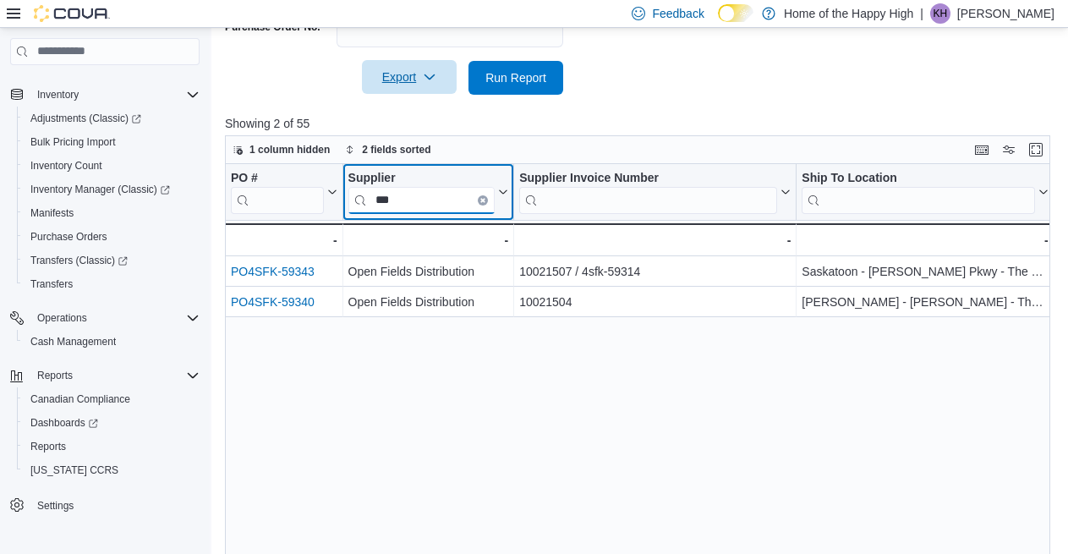
type input "***"
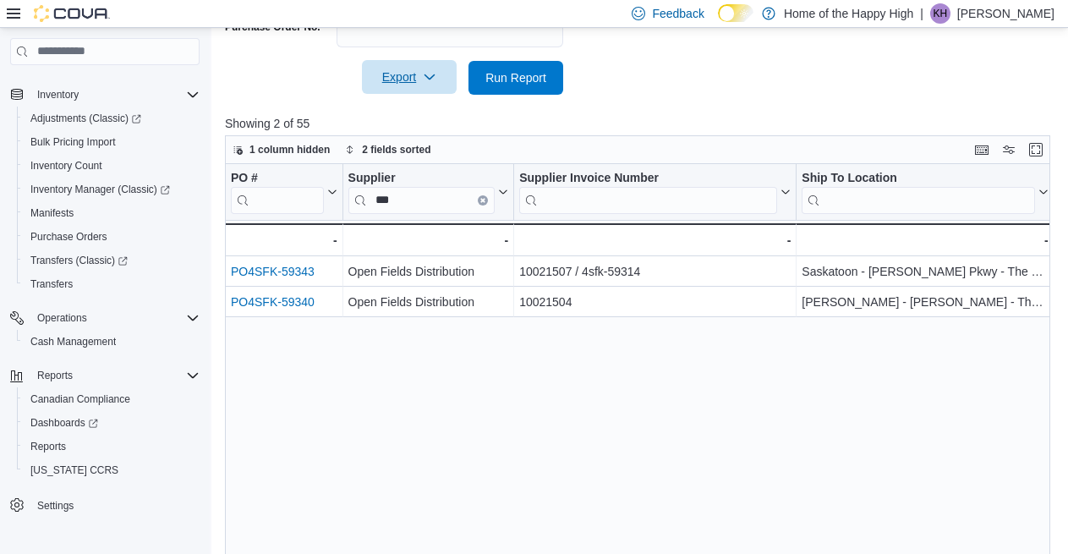
click at [586, 403] on div "PO # Click to view column header actions Supplier *** Click to view column head…" at bounding box center [642, 371] width 834 height 414
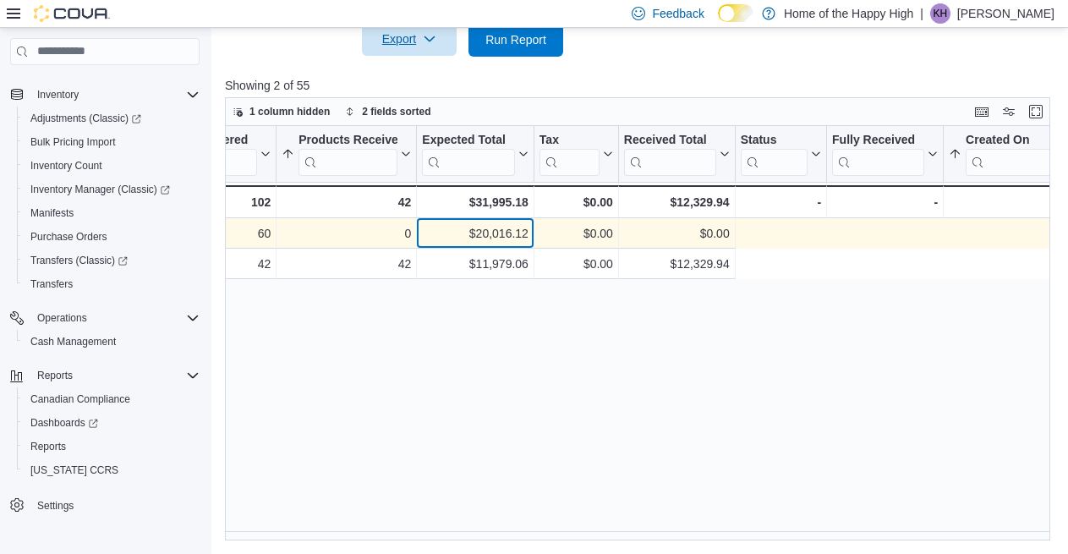
scroll to position [0, 645]
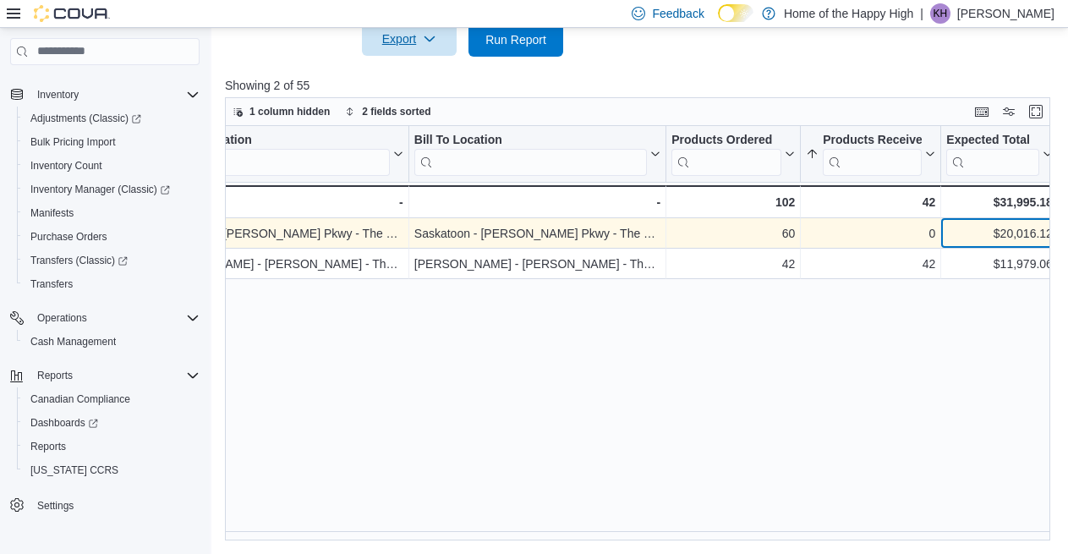
drag, startPoint x: 471, startPoint y: 235, endPoint x: 518, endPoint y: 238, distance: 47.4
click at [518, 238] on div "Saskatoon - [PERSON_NAME] Pkwy - The Joint - Bill To Location, column 5, row 1 …" at bounding box center [748, 233] width 2337 height 30
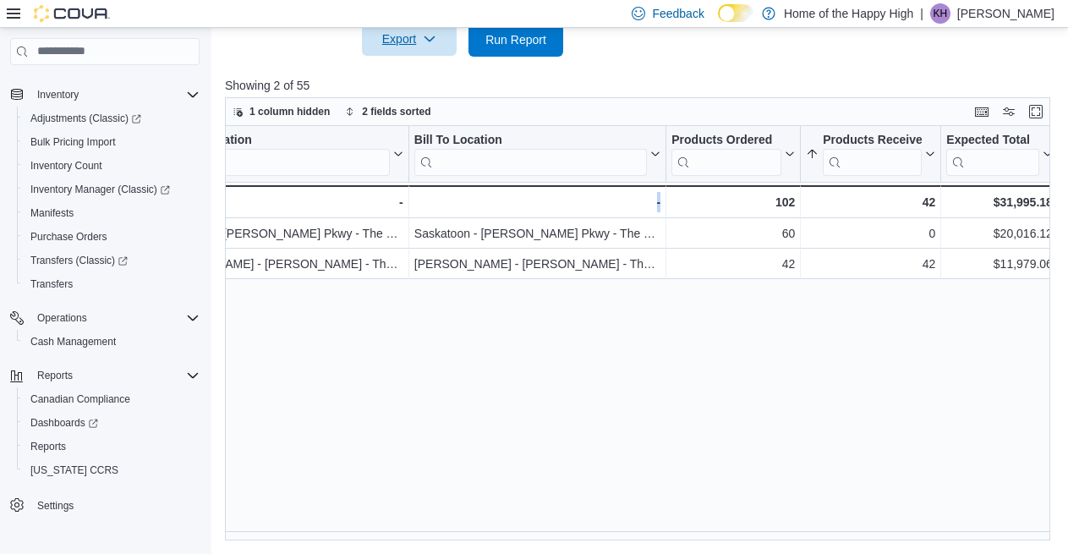
drag, startPoint x: 556, startPoint y: 530, endPoint x: 661, endPoint y: 534, distance: 104.9
click at [661, 534] on div "PO # Click to view column header actions Supplier *** Click to view column head…" at bounding box center [642, 333] width 834 height 414
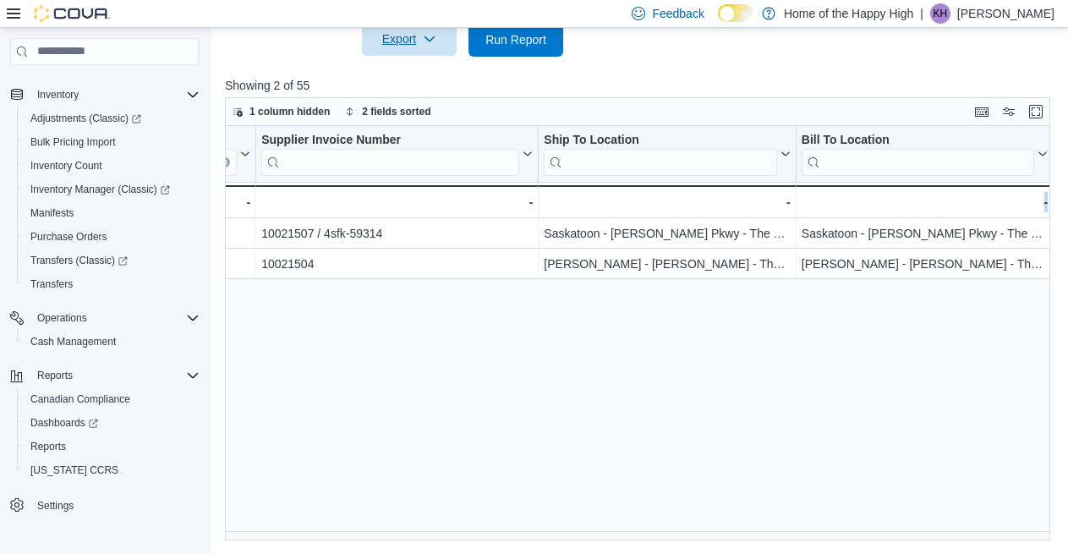
scroll to position [0, 0]
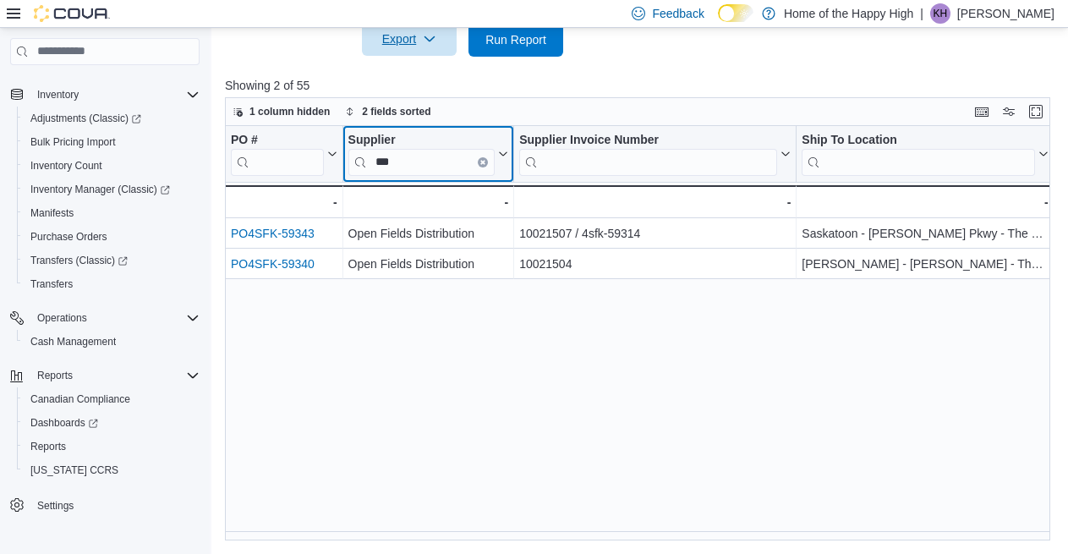
click at [415, 167] on input "***" at bounding box center [421, 161] width 147 height 27
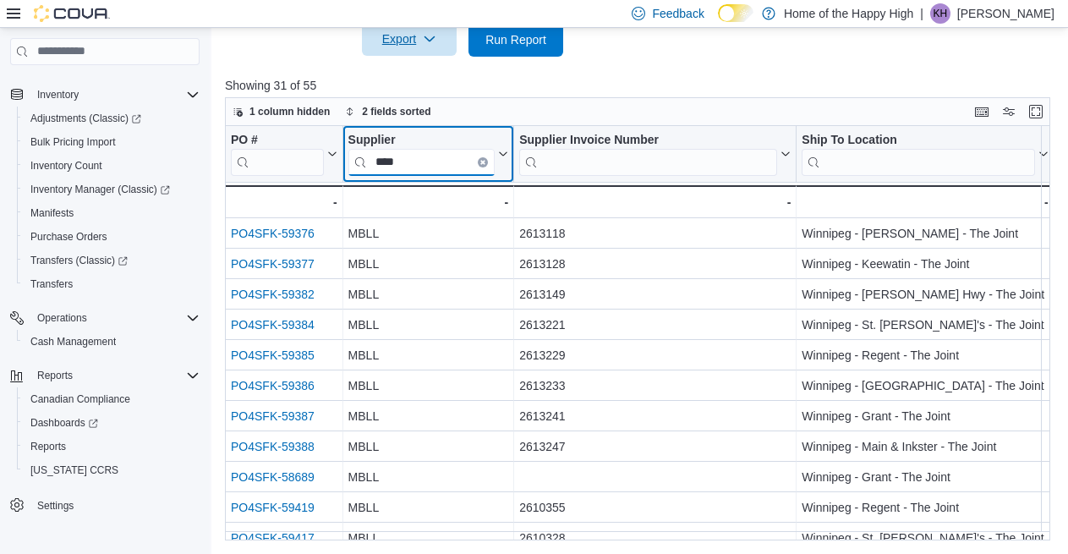
type input "****"
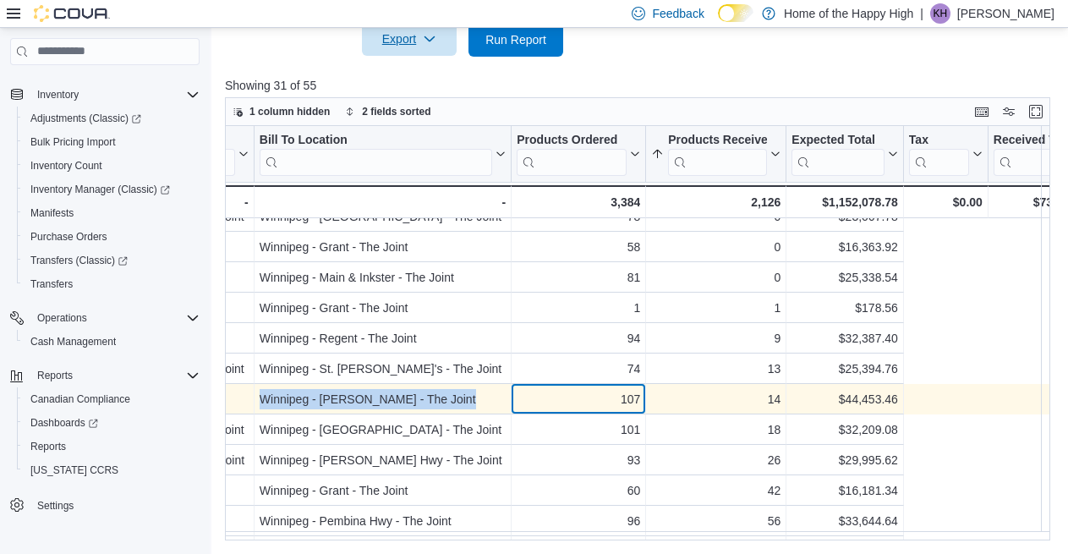
scroll to position [169, 396]
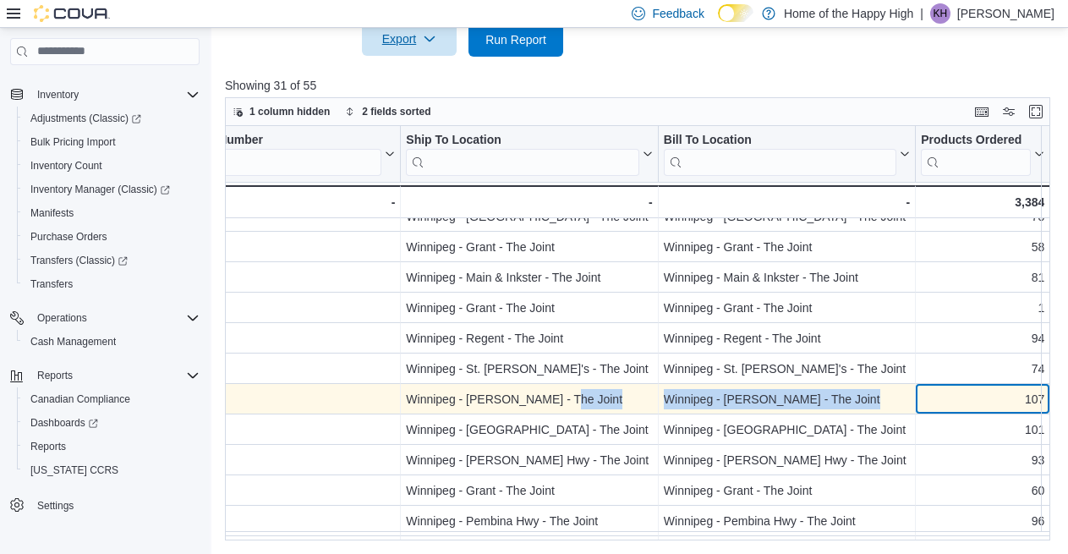
drag, startPoint x: 620, startPoint y: 397, endPoint x: 638, endPoint y: 397, distance: 17.8
click at [638, 397] on div "Winnipeg - [PERSON_NAME] - The Joint - Ship To Location, column 4, row 12 [GEOG…" at bounding box center [1072, 399] width 2486 height 30
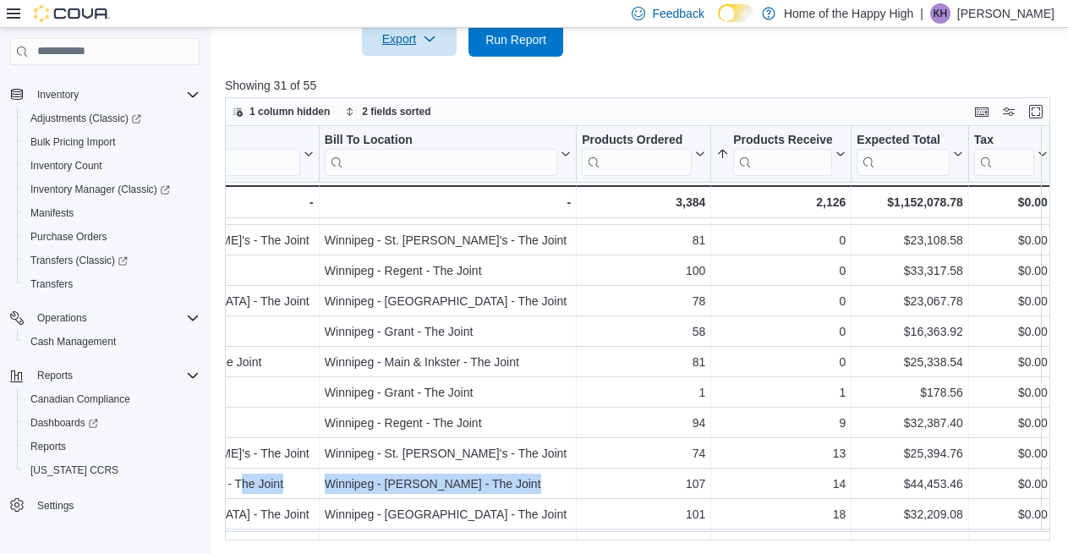
scroll to position [0, 735]
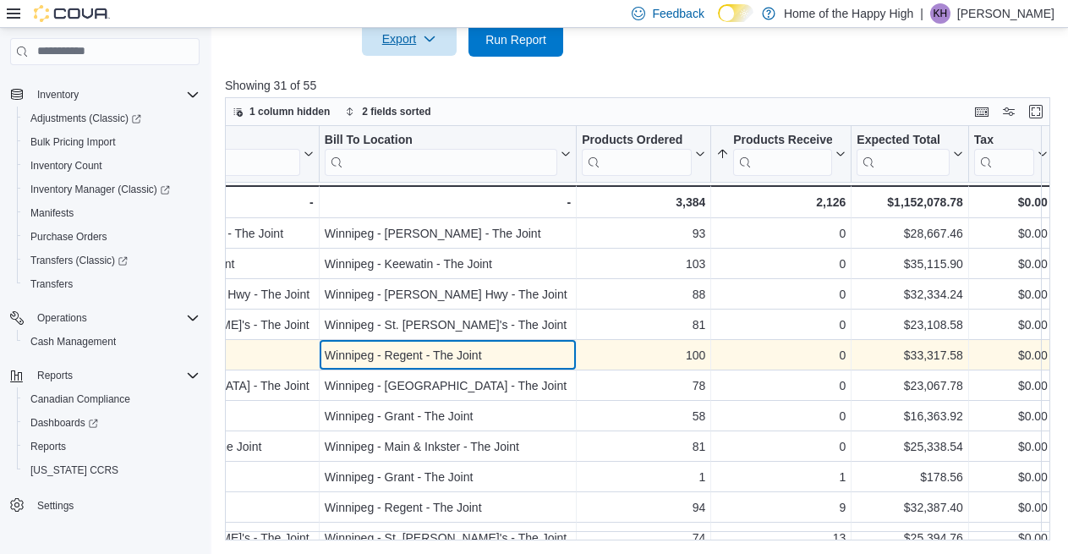
click at [523, 364] on div "Winnipeg - Regent - The Joint" at bounding box center [448, 355] width 246 height 20
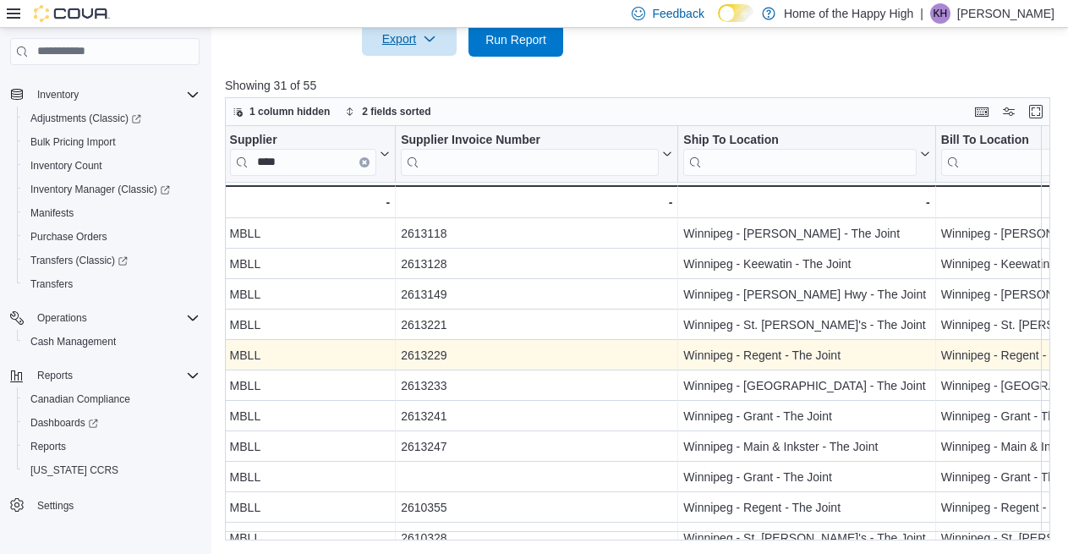
scroll to position [0, 0]
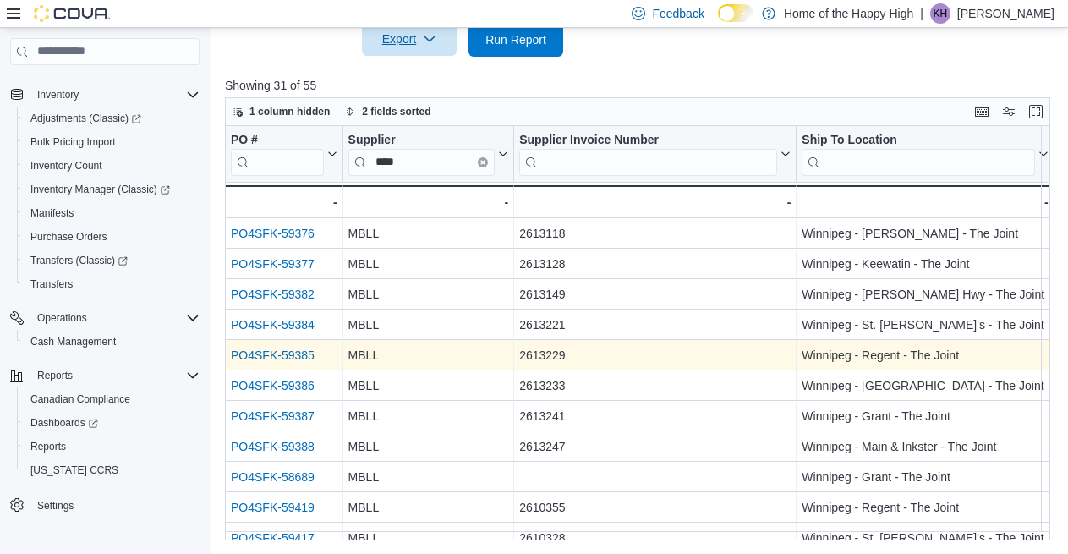
click at [301, 357] on link "PO4SFK-59385" at bounding box center [273, 355] width 84 height 14
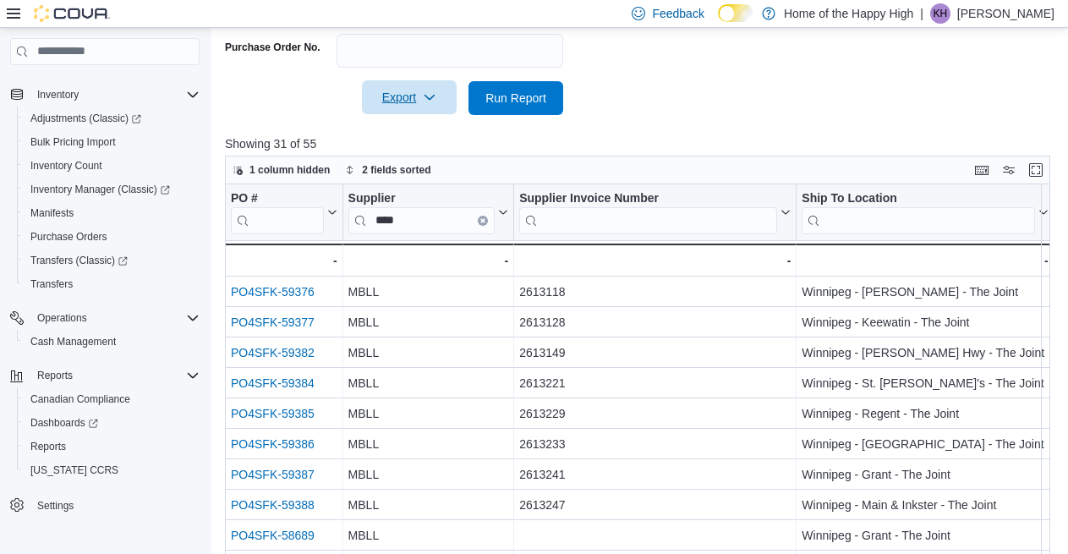
scroll to position [515, 0]
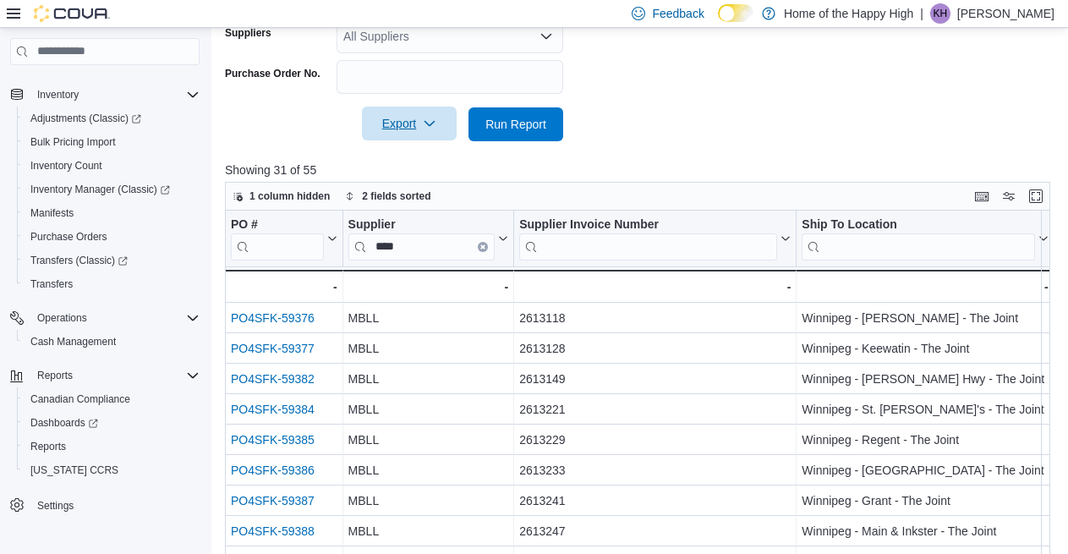
click at [406, 128] on span "Export" at bounding box center [409, 124] width 74 height 34
click at [401, 154] on span "Export to Excel" at bounding box center [412, 158] width 76 height 14
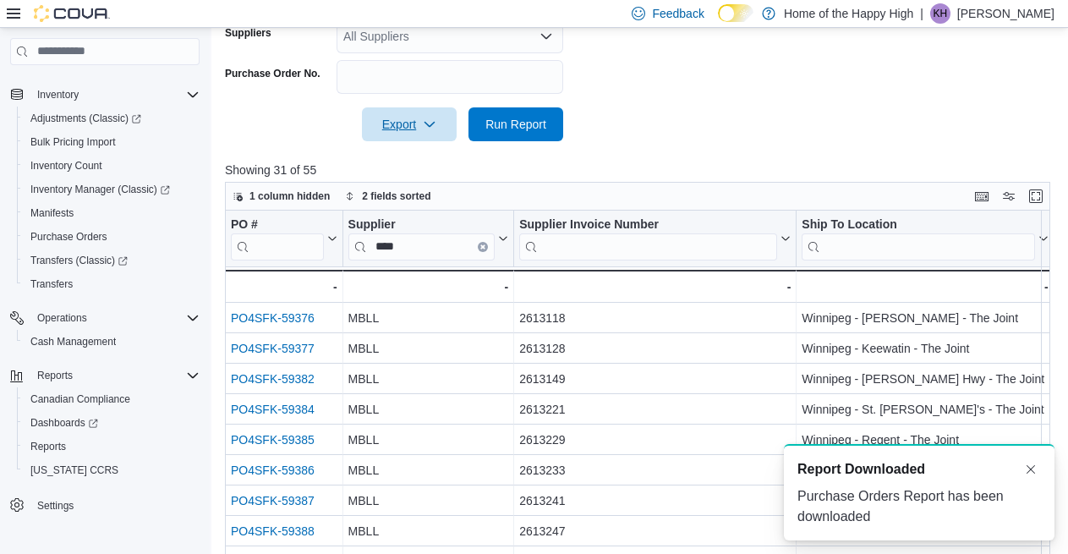
scroll to position [0, 0]
